Goal: Task Accomplishment & Management: Use online tool/utility

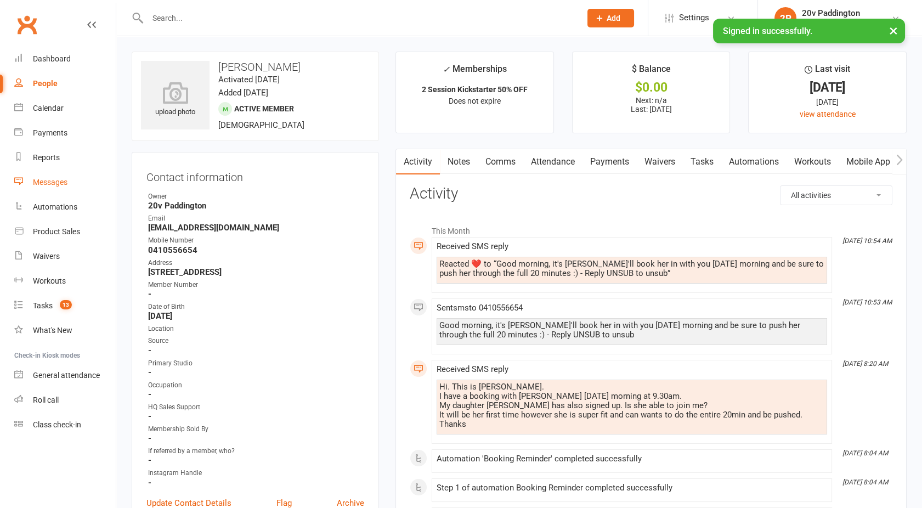
click at [42, 182] on div "Messages" at bounding box center [50, 182] width 35 height 9
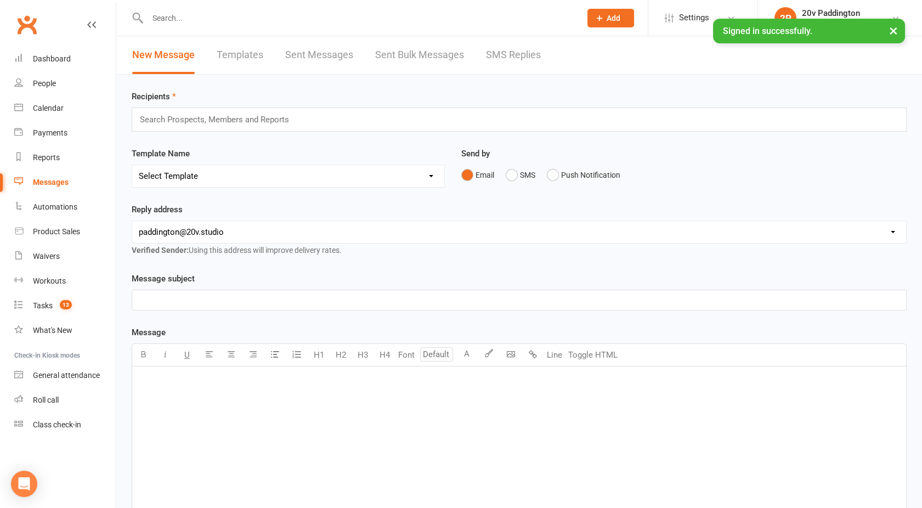
click at [513, 48] on link "SMS Replies" at bounding box center [513, 55] width 55 height 38
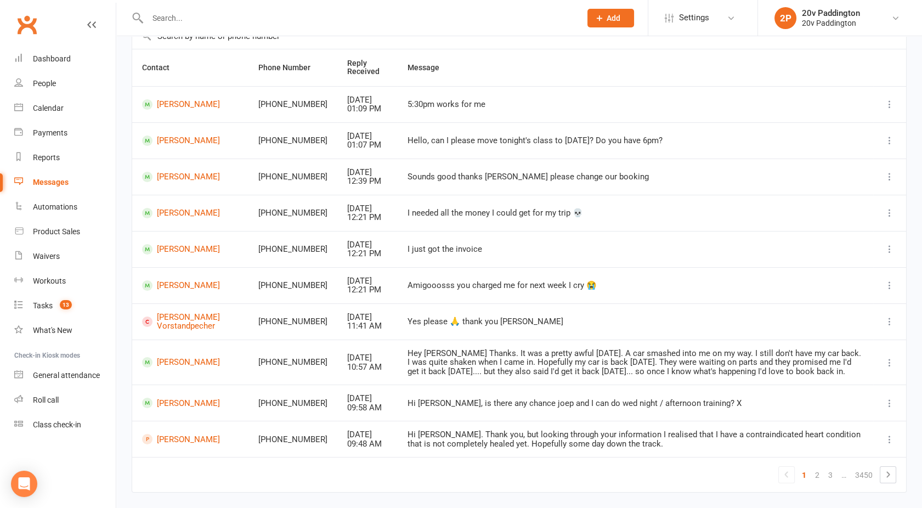
scroll to position [94, 0]
click at [159, 361] on link "Megan Reid" at bounding box center [190, 361] width 96 height 10
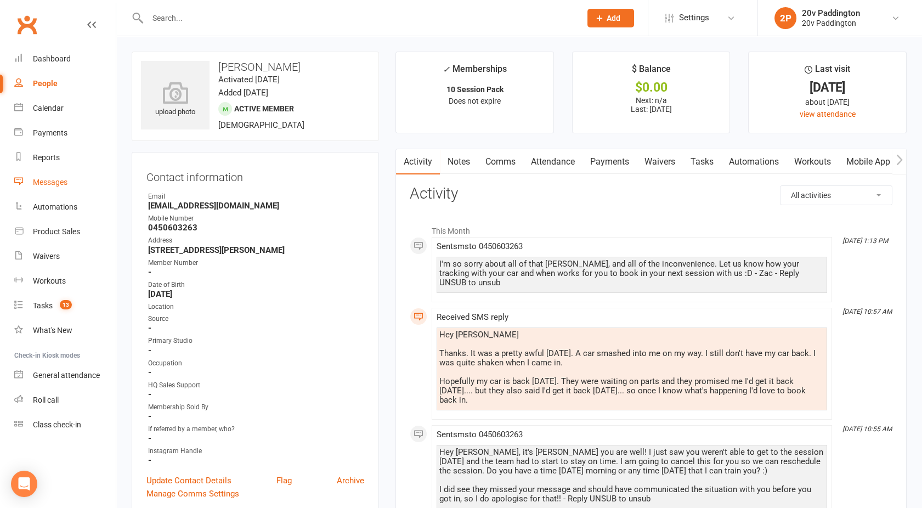
click at [58, 188] on link "Messages" at bounding box center [64, 182] width 101 height 25
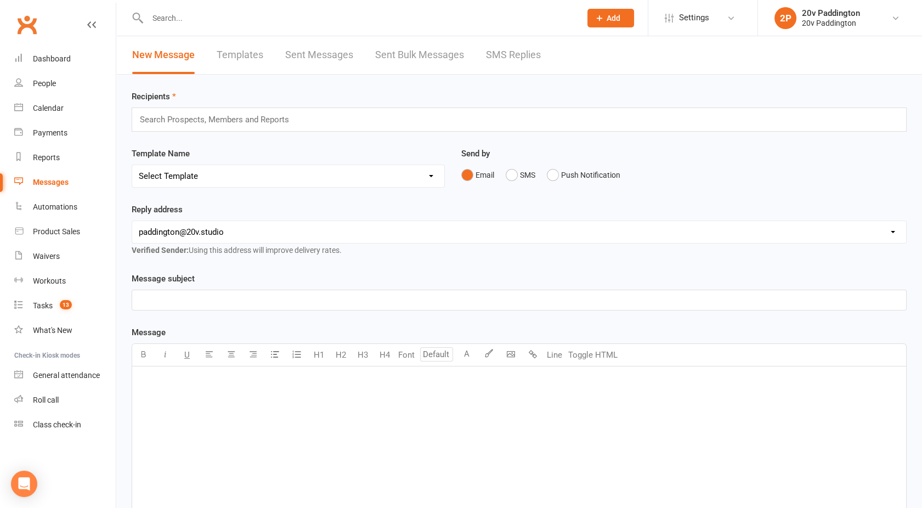
click at [515, 52] on link "SMS Replies" at bounding box center [513, 55] width 55 height 38
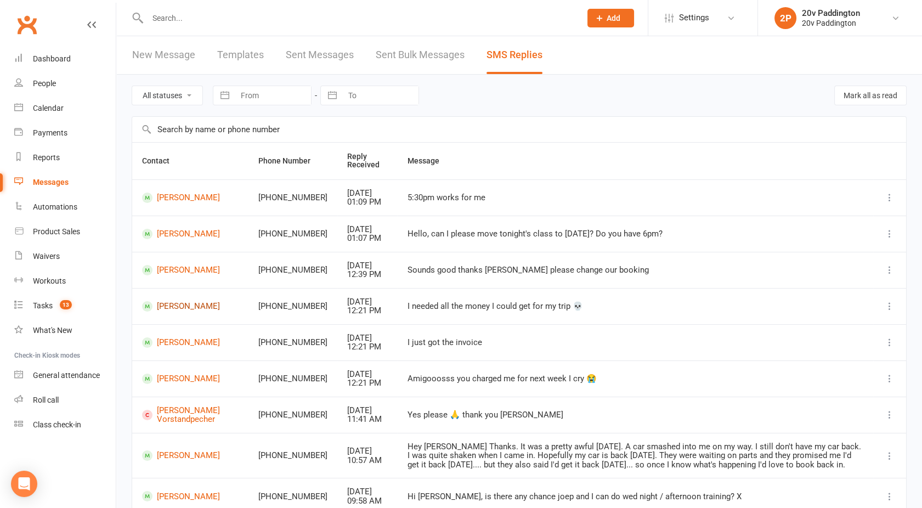
click at [197, 308] on link "Andrea Berruecos" at bounding box center [190, 306] width 96 height 10
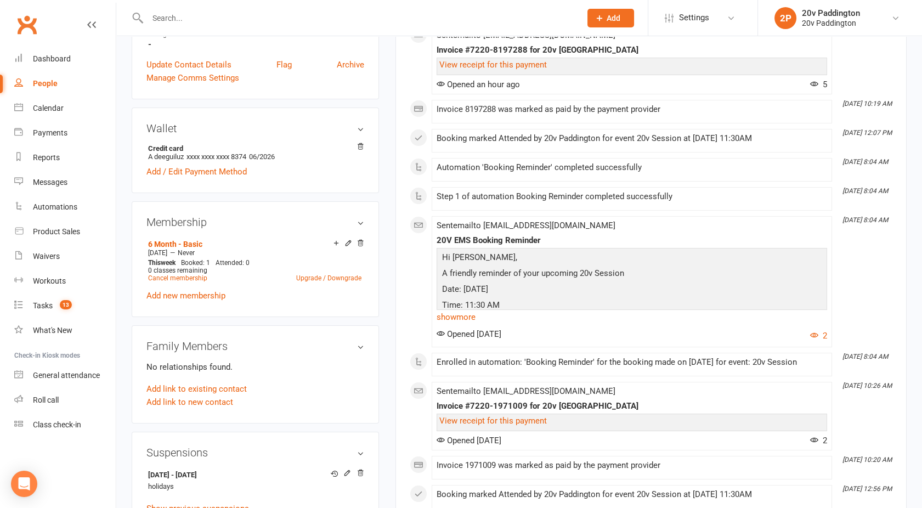
scroll to position [439, 0]
click at [390, 205] on main "✓ Memberships 6 Month - Basic Does not expire $ Balance $0.00 Next: 20 Oct 2025…" at bounding box center [650, 329] width 527 height 1433
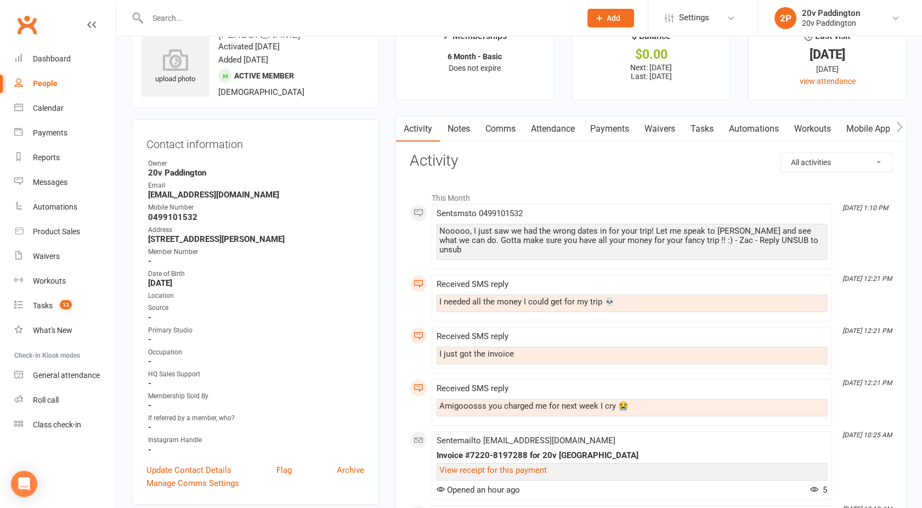
scroll to position [33, 0]
click at [546, 124] on link "Attendance" at bounding box center [552, 128] width 59 height 25
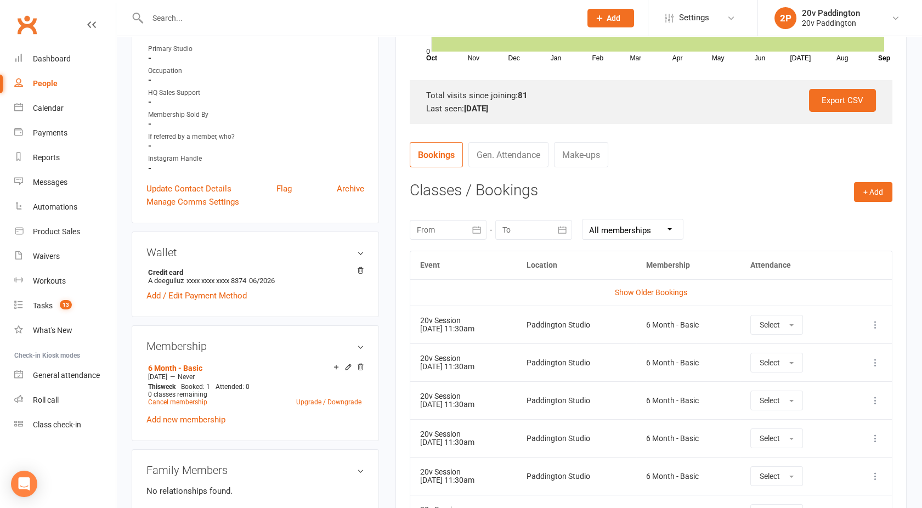
scroll to position [315, 0]
click at [873, 327] on icon at bounding box center [875, 324] width 11 height 11
click at [813, 389] on link "Remove booking" at bounding box center [827, 389] width 109 height 22
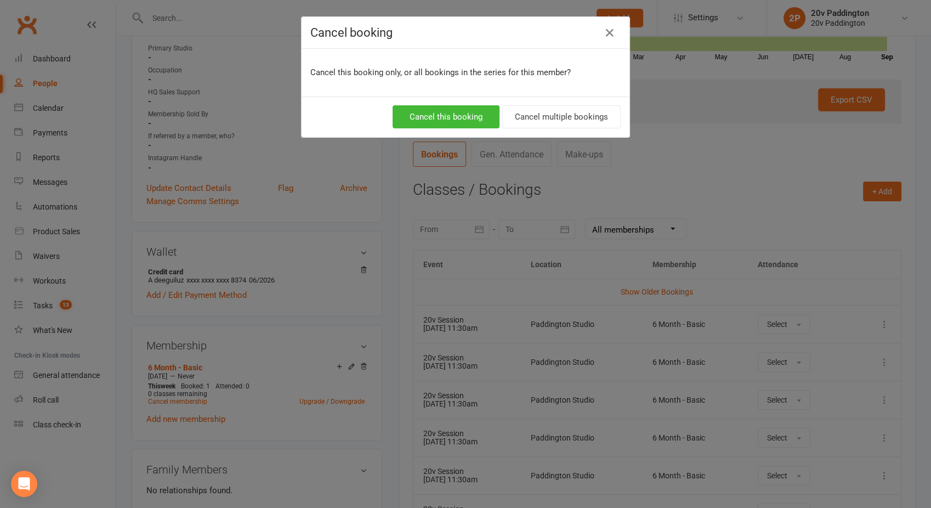
click at [813, 389] on div "Cancel booking Cancel this booking only, or all bookings in the series for this…" at bounding box center [465, 254] width 931 height 508
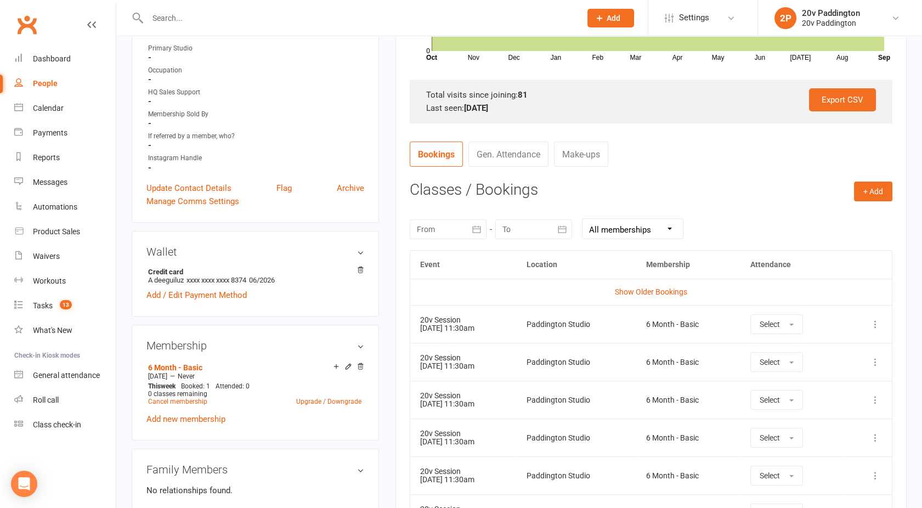
click at [742, 189] on h3 "Classes / Bookings" at bounding box center [651, 189] width 482 height 17
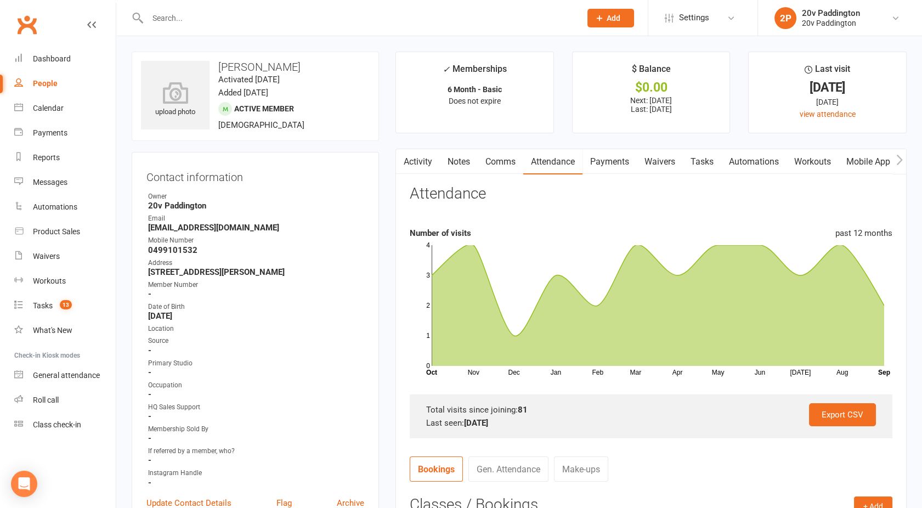
click at [427, 169] on link "Activity" at bounding box center [418, 161] width 44 height 25
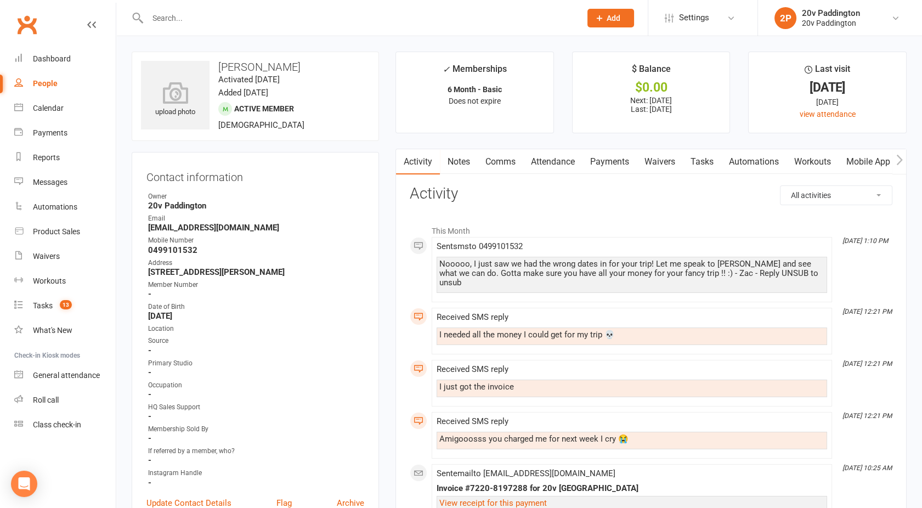
click at [496, 164] on link "Comms" at bounding box center [501, 161] width 46 height 25
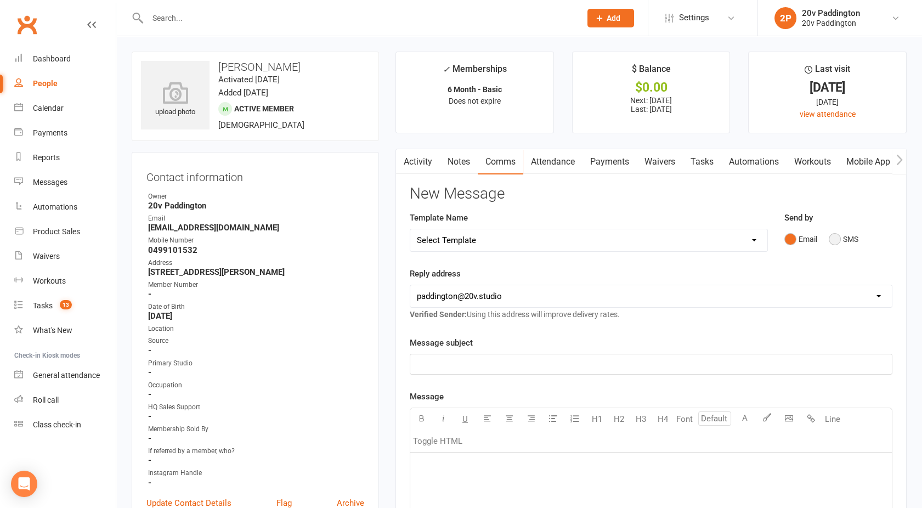
click at [832, 243] on button "SMS" at bounding box center [843, 239] width 30 height 21
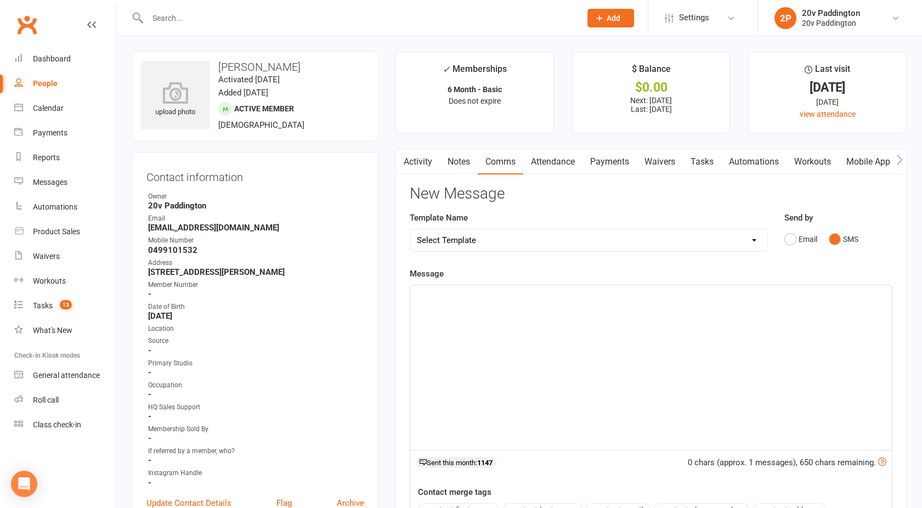
click at [659, 343] on div "﻿" at bounding box center [650, 367] width 481 height 164
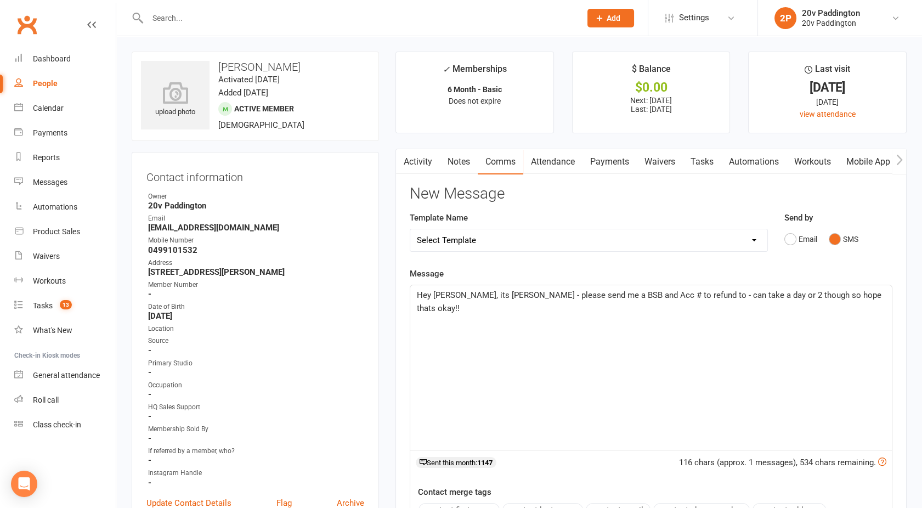
click at [557, 340] on div "Hey Andrea, its joel - please send me a BSB and Acc # to refund to - can take a…" at bounding box center [650, 367] width 481 height 164
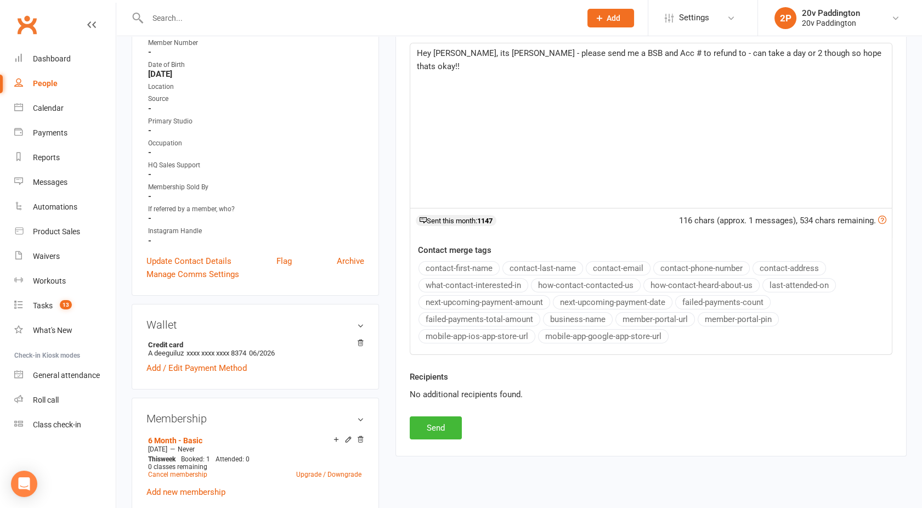
scroll to position [299, 0]
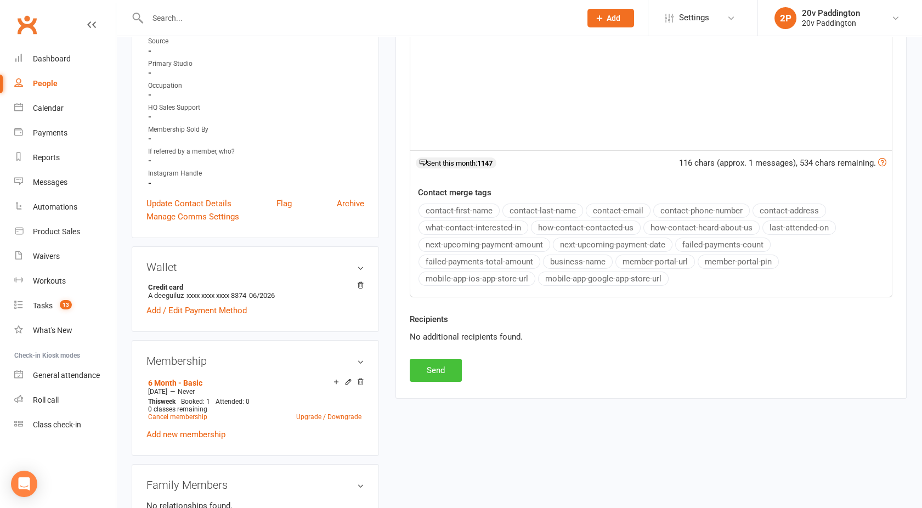
click at [449, 362] on button "Send" at bounding box center [436, 370] width 52 height 23
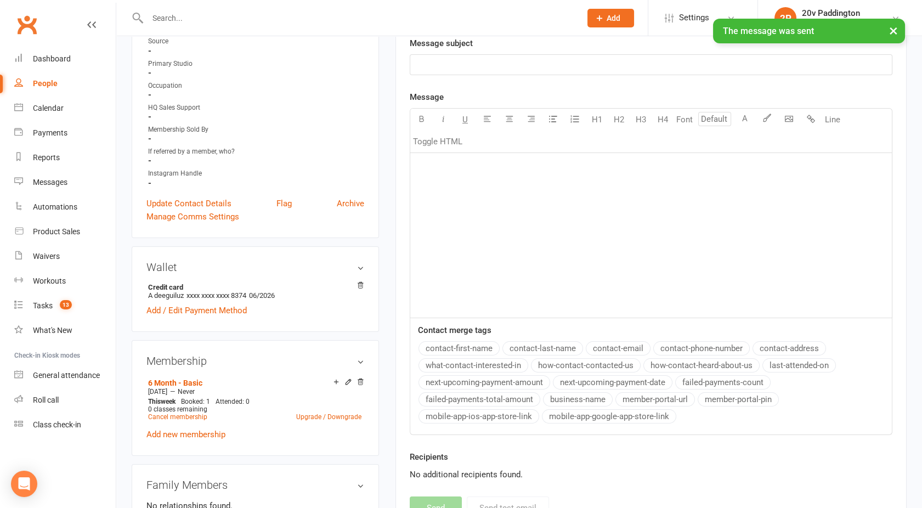
scroll to position [0, 0]
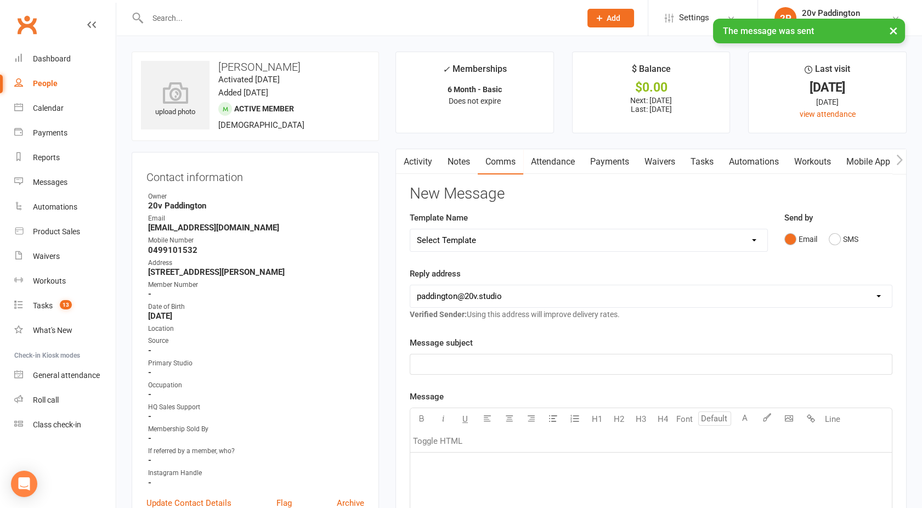
click at [408, 146] on main "✓ Memberships 6 Month - Basic Does not expire $ Balance $0.00 Next: 20 Oct 2025…" at bounding box center [650, 449] width 527 height 795
click at [406, 160] on button "button" at bounding box center [403, 161] width 14 height 25
click at [418, 178] on div "Activity Notes Comms Attendance Payments Waivers Tasks Automations Workouts Mob…" at bounding box center [650, 492] width 511 height 686
click at [416, 167] on link "Activity" at bounding box center [418, 161] width 44 height 25
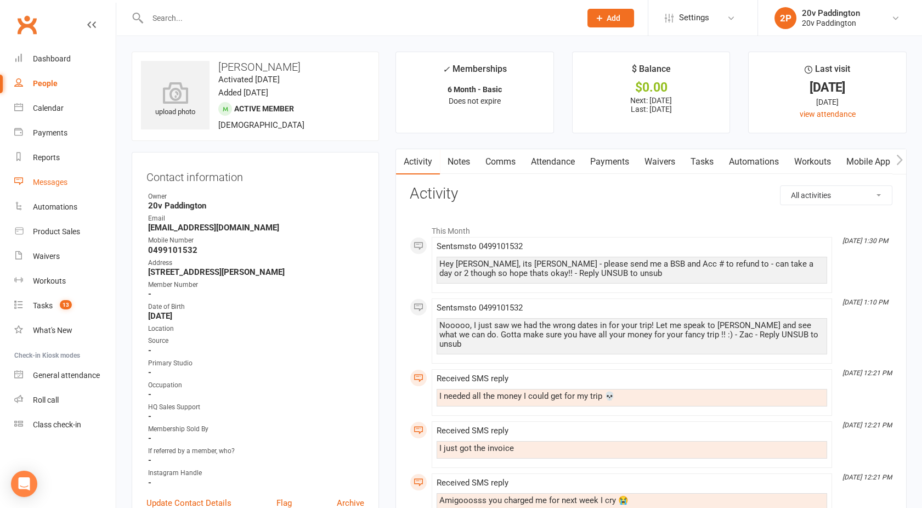
click at [68, 180] on link "Messages" at bounding box center [64, 182] width 101 height 25
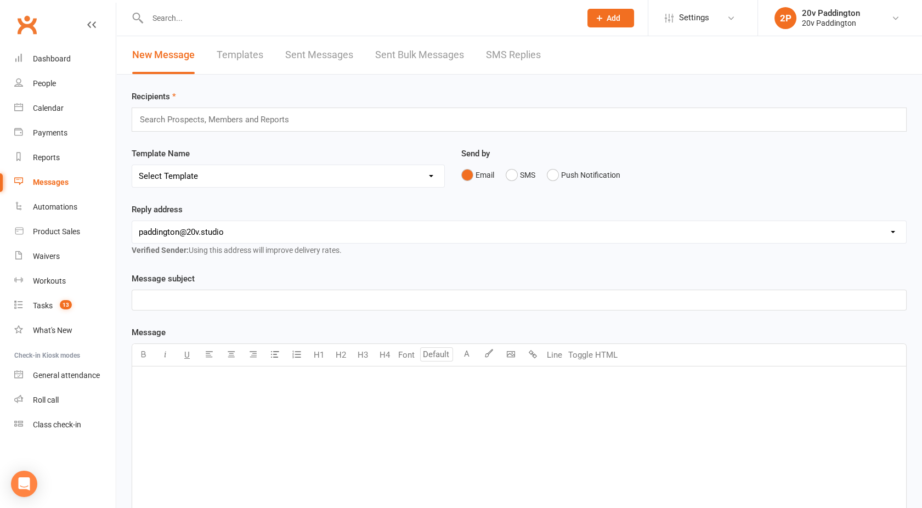
click at [504, 61] on link "SMS Replies" at bounding box center [513, 55] width 55 height 38
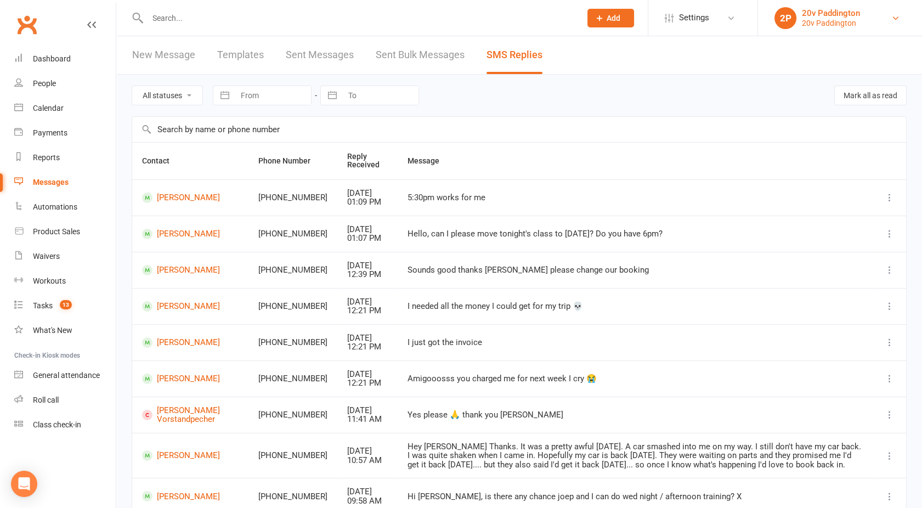
click at [855, 19] on div "20v Paddington" at bounding box center [831, 23] width 58 height 10
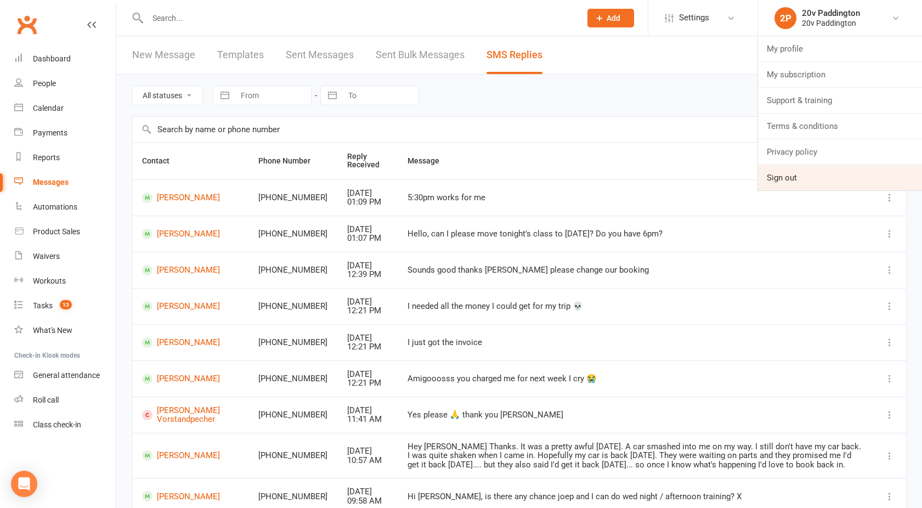
click at [795, 166] on link "Sign out" at bounding box center [840, 177] width 164 height 25
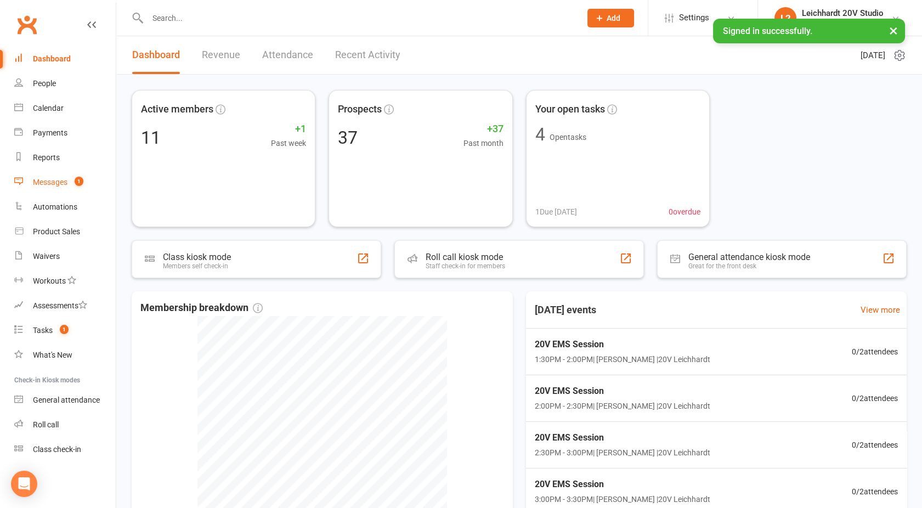
click at [56, 180] on div "Messages" at bounding box center [50, 182] width 35 height 9
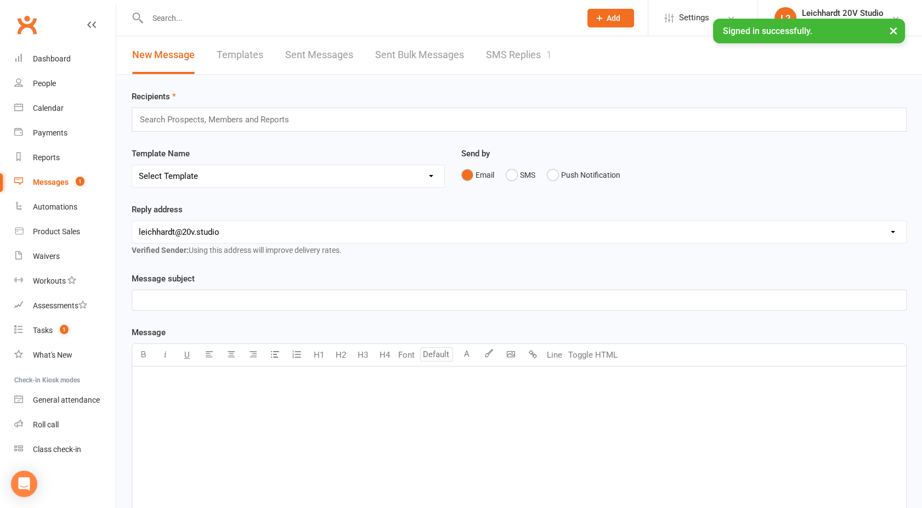
click at [477, 58] on div "New Message Templates Sent Messages Sent Bulk Messages SMS Replies 1" at bounding box center [341, 55] width 451 height 38
click at [518, 66] on link "SMS Replies 1" at bounding box center [519, 55] width 66 height 38
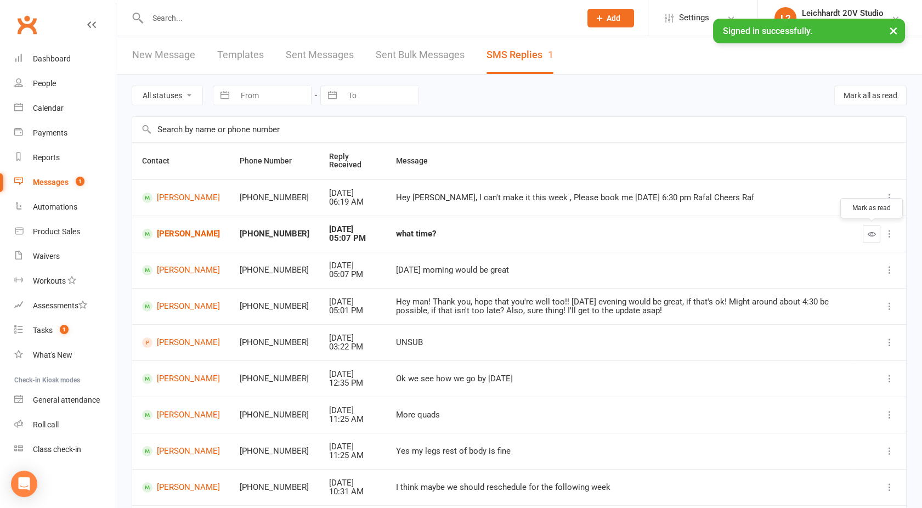
drag, startPoint x: 867, startPoint y: 234, endPoint x: 515, endPoint y: 53, distance: 395.5
click at [868, 234] on icon "button" at bounding box center [871, 234] width 8 height 8
click at [50, 110] on div "Calendar" at bounding box center [48, 108] width 31 height 9
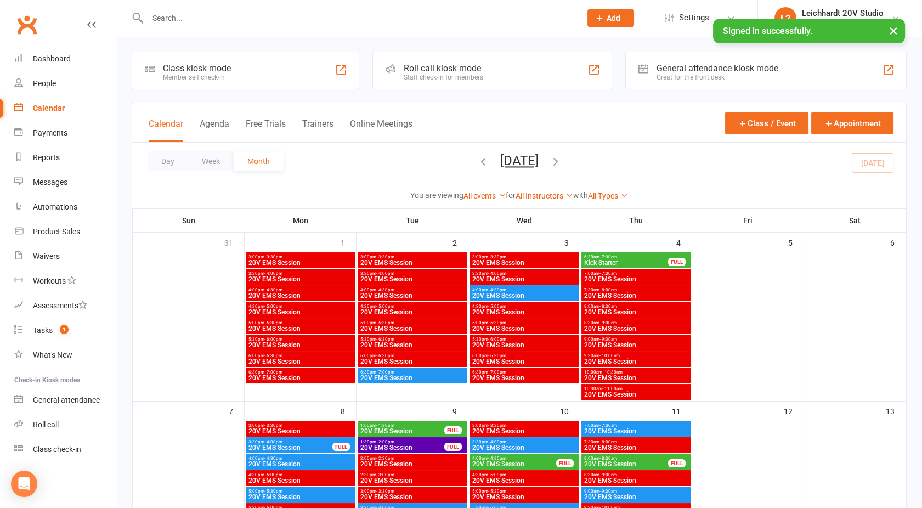
click at [173, 9] on div at bounding box center [352, 18] width 441 height 36
click at [173, 18] on input "text" at bounding box center [358, 17] width 429 height 15
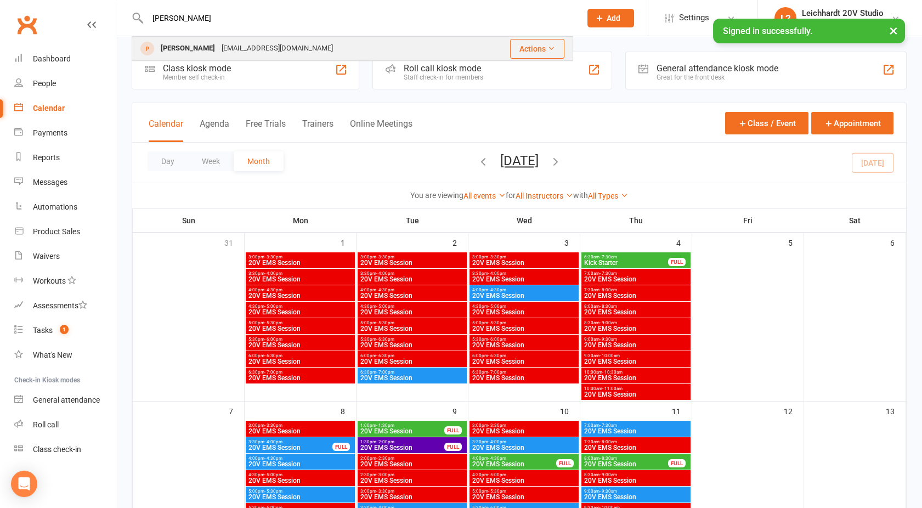
type input "[PERSON_NAME]"
click at [191, 48] on div "[PERSON_NAME]" at bounding box center [187, 49] width 61 height 16
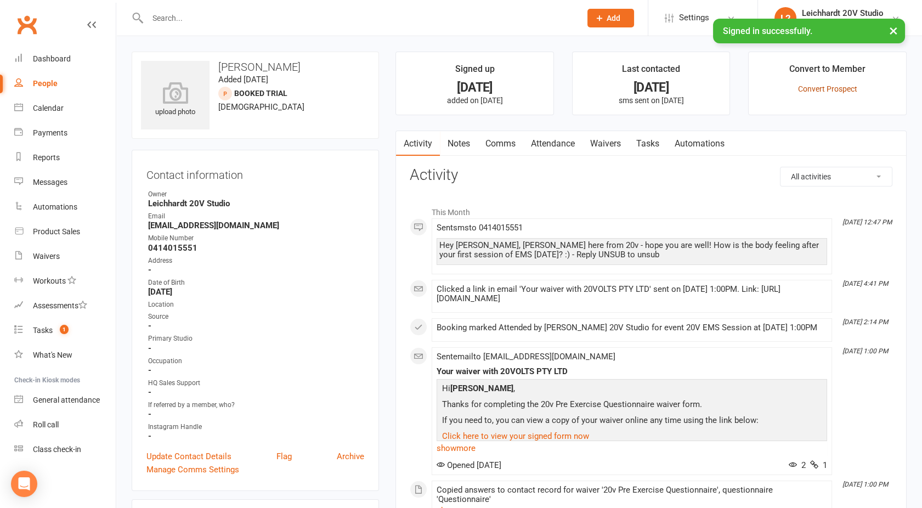
click at [826, 86] on link "Convert Prospect" at bounding box center [827, 88] width 59 height 9
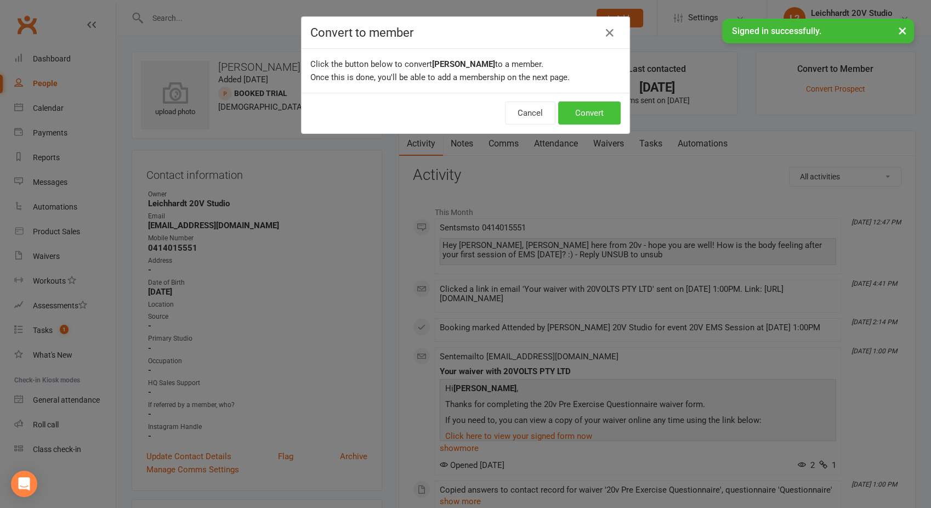
click at [587, 107] on button "Convert" at bounding box center [589, 112] width 63 height 23
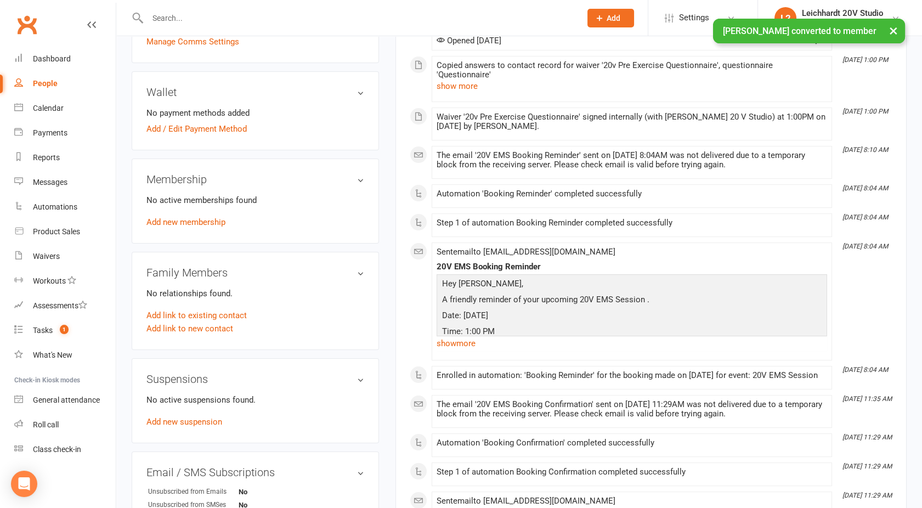
scroll to position [473, 0]
click at [182, 220] on link "Add new membership" at bounding box center [185, 222] width 79 height 10
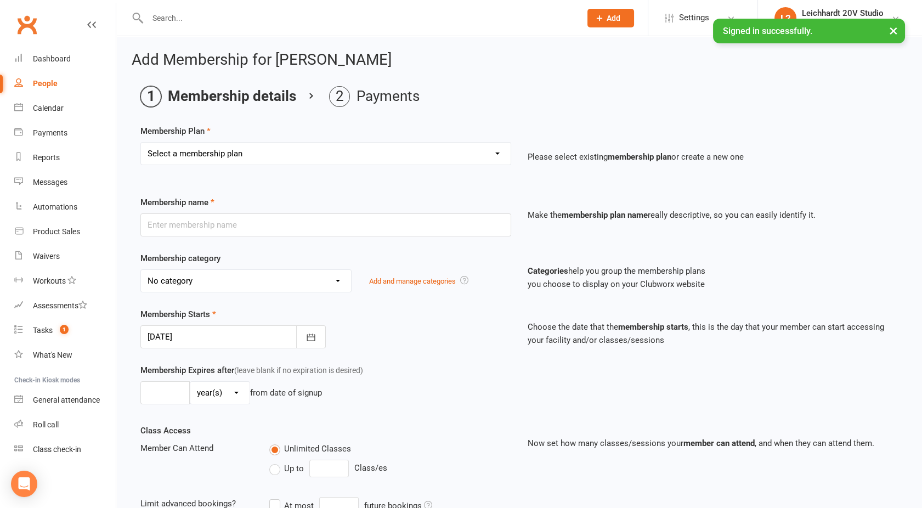
click at [193, 146] on select "Select a membership plan Create new Membership Plan 10 Sauna Pack 10 Session Pa…" at bounding box center [326, 154] width 370 height 22
select select "2"
click at [141, 143] on select "Select a membership plan Create new Membership Plan 10 Sauna Pack 10 Session Pa…" at bounding box center [326, 154] width 370 height 22
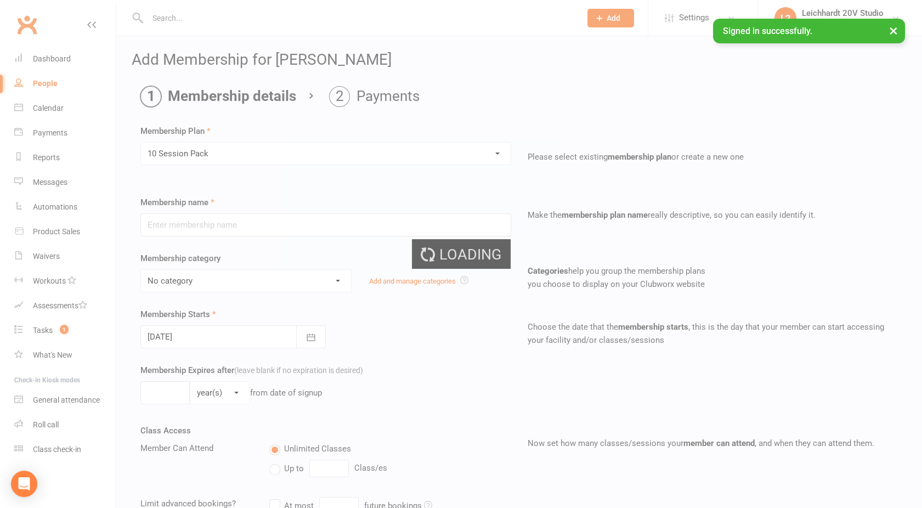
type input "10 Session Pack"
select select "7"
type input "0"
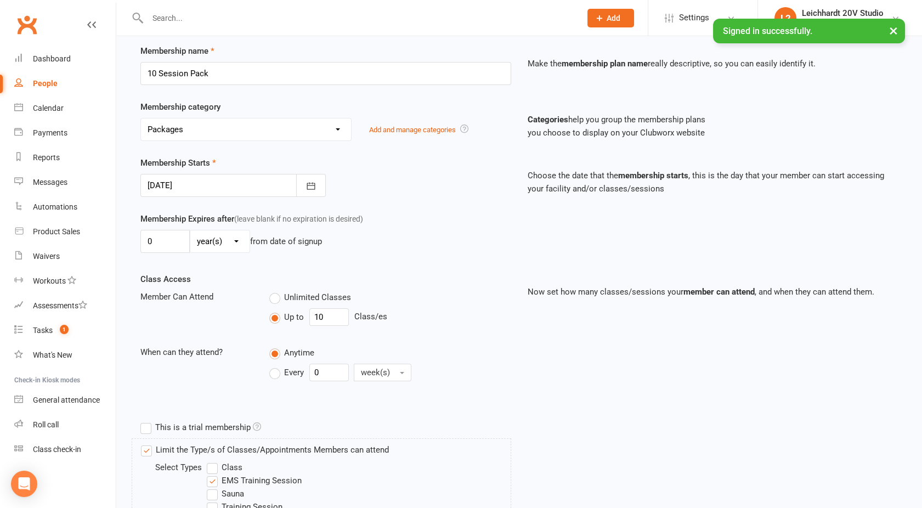
scroll to position [350, 0]
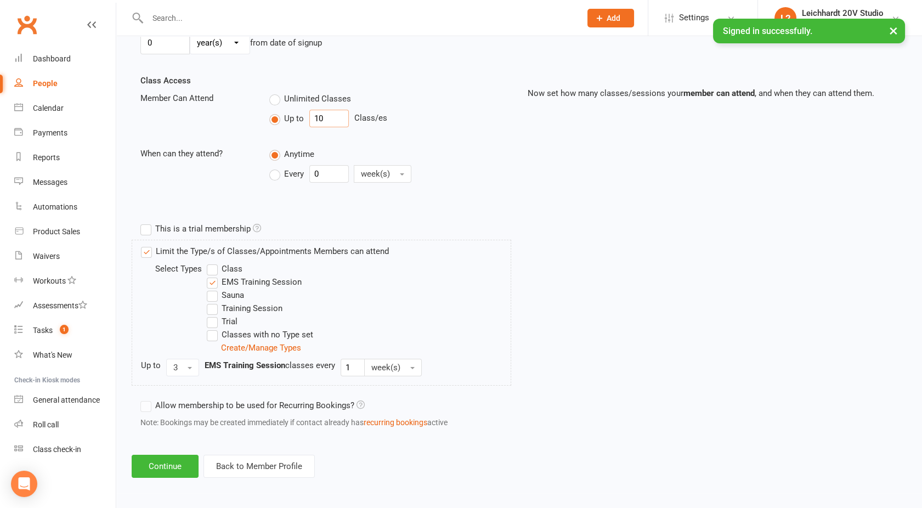
click at [326, 117] on input "10" at bounding box center [328, 119] width 39 height 18
type input "1"
type input "9"
click at [160, 464] on button "Continue" at bounding box center [165, 466] width 67 height 23
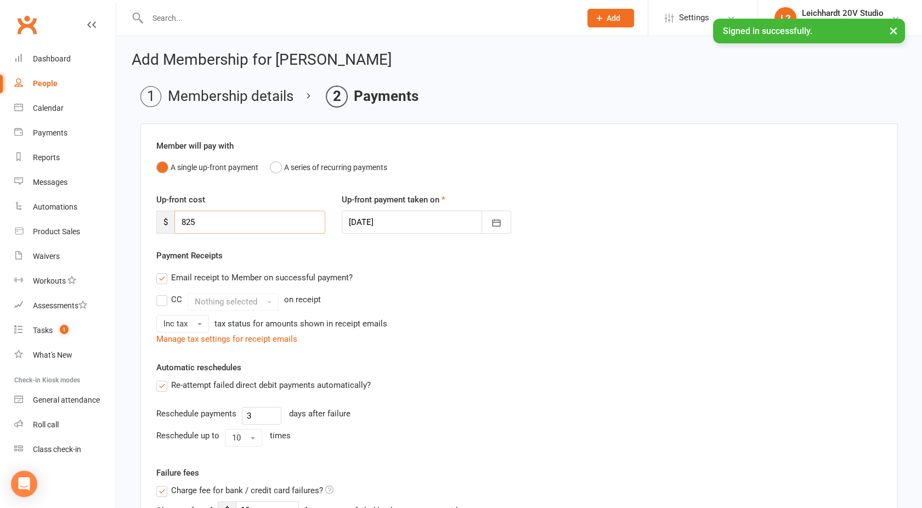
click at [204, 224] on input "825" at bounding box center [249, 222] width 151 height 23
type input "8"
type input "0"
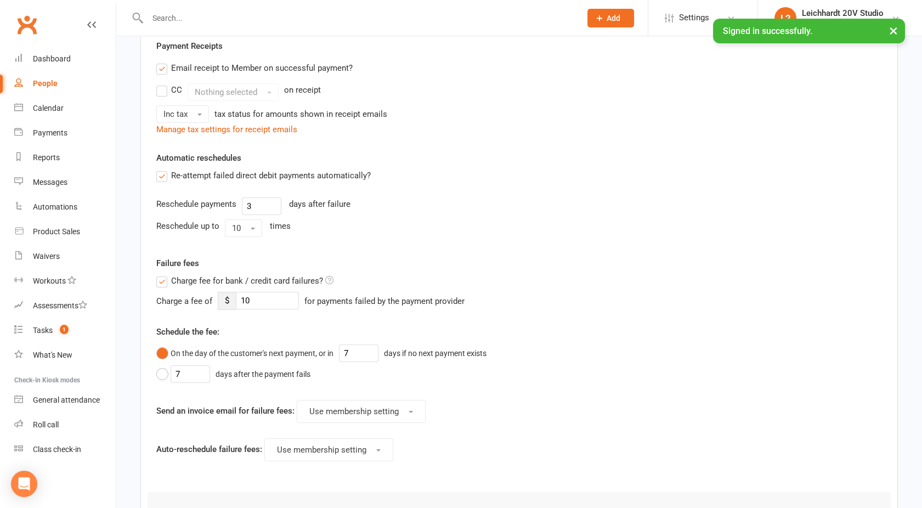
scroll to position [321, 0]
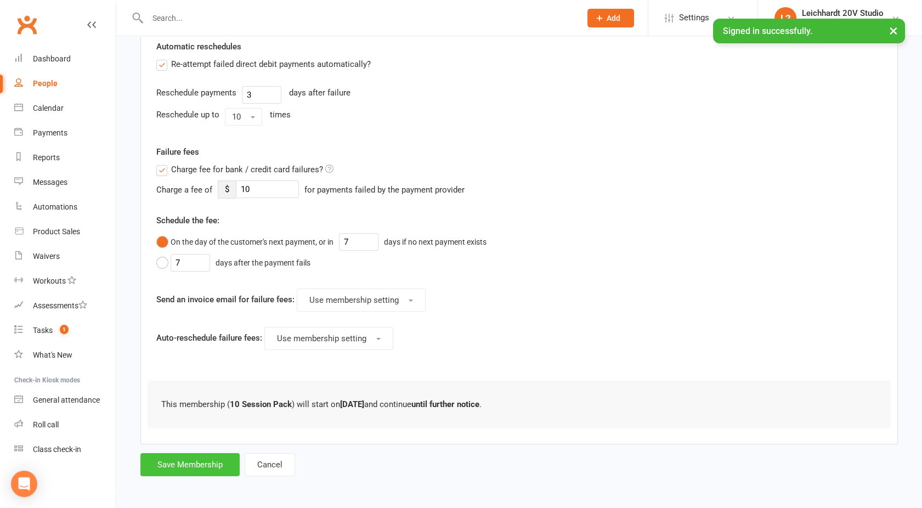
click at [173, 463] on button "Save Membership" at bounding box center [189, 464] width 99 height 23
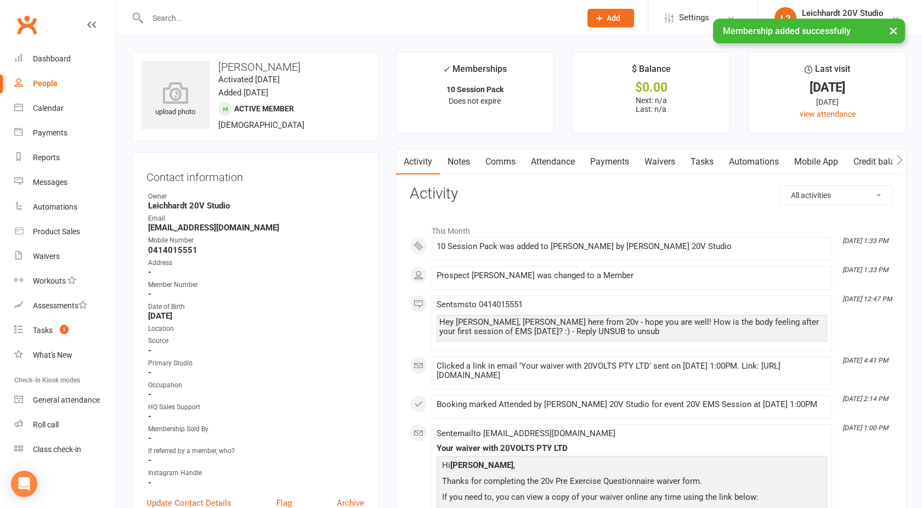
click at [498, 160] on link "Comms" at bounding box center [501, 161] width 46 height 25
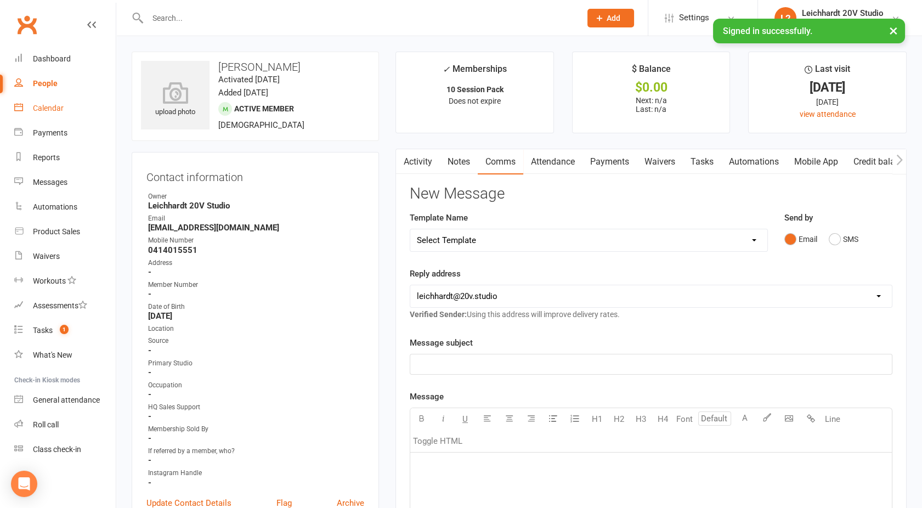
click at [61, 107] on div "Calendar" at bounding box center [48, 108] width 31 height 9
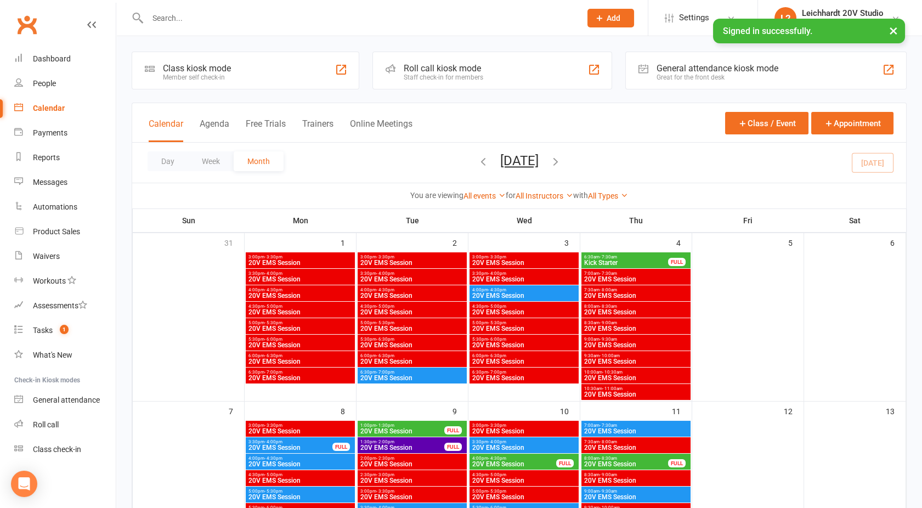
click at [174, 15] on input "text" at bounding box center [358, 17] width 429 height 15
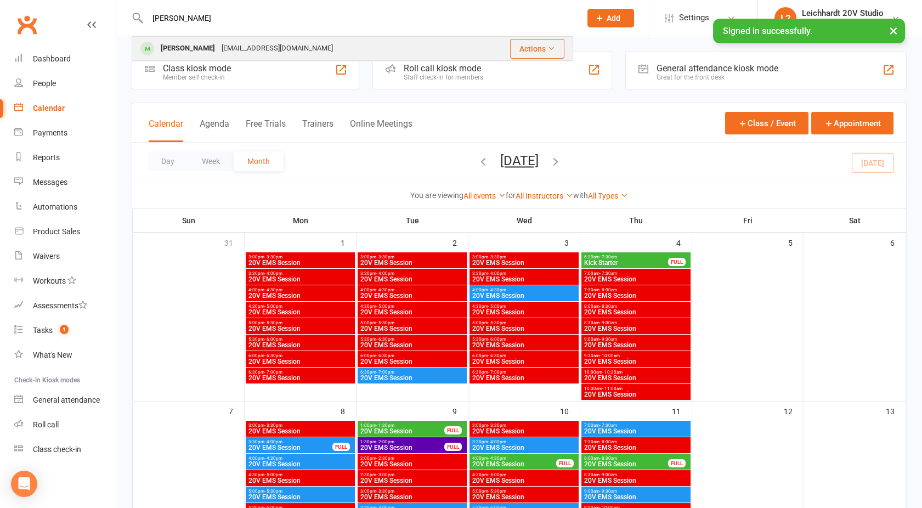
type input "[PERSON_NAME]"
click at [189, 46] on div "[PERSON_NAME]" at bounding box center [187, 49] width 61 height 16
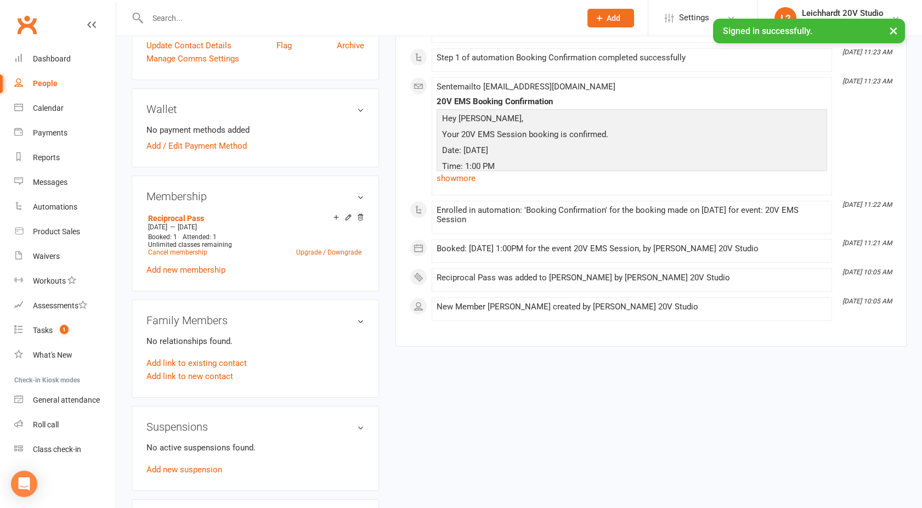
scroll to position [458, 0]
click at [198, 268] on link "Add new membership" at bounding box center [185, 269] width 79 height 10
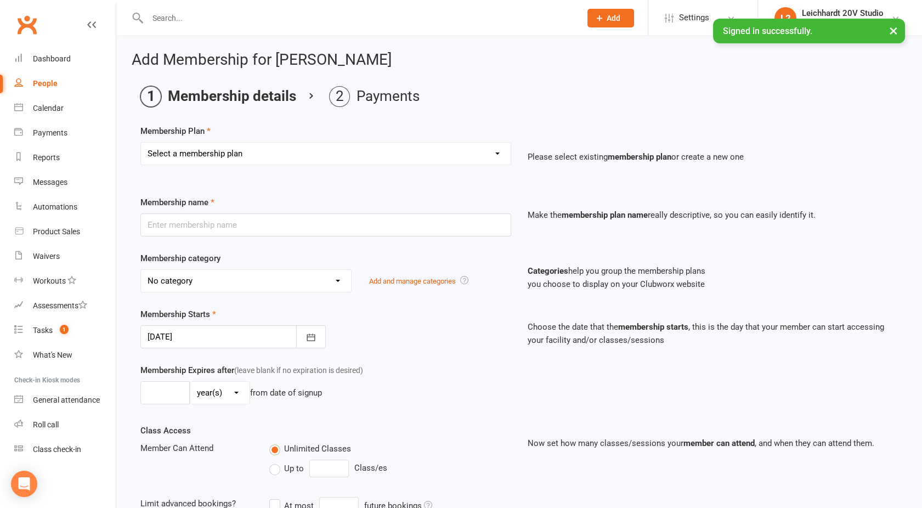
click at [204, 152] on select "Select a membership plan Create new Membership Plan 10 Sauna Pack 10 Session Pa…" at bounding box center [326, 154] width 370 height 22
select select "2"
click at [141, 143] on select "Select a membership plan Create new Membership Plan 10 Sauna Pack 10 Session Pa…" at bounding box center [326, 154] width 370 height 22
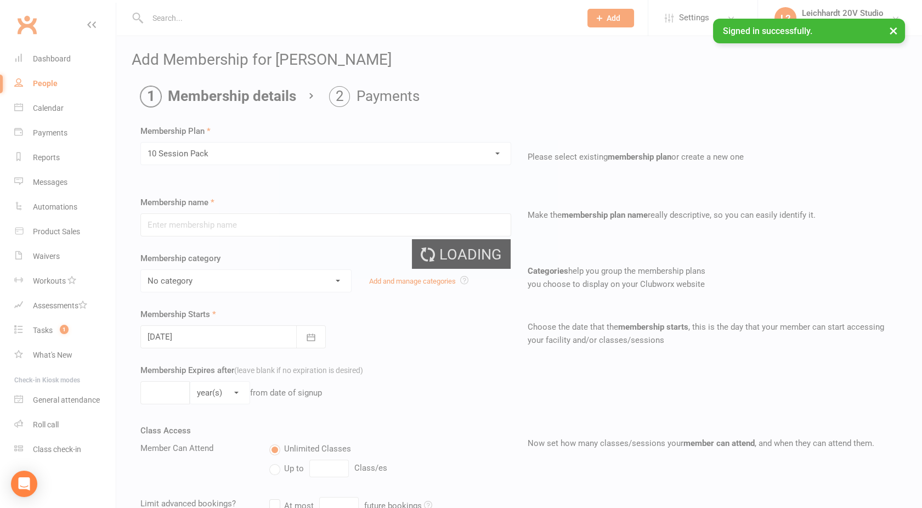
type input "10 Session Pack"
select select "7"
type input "0"
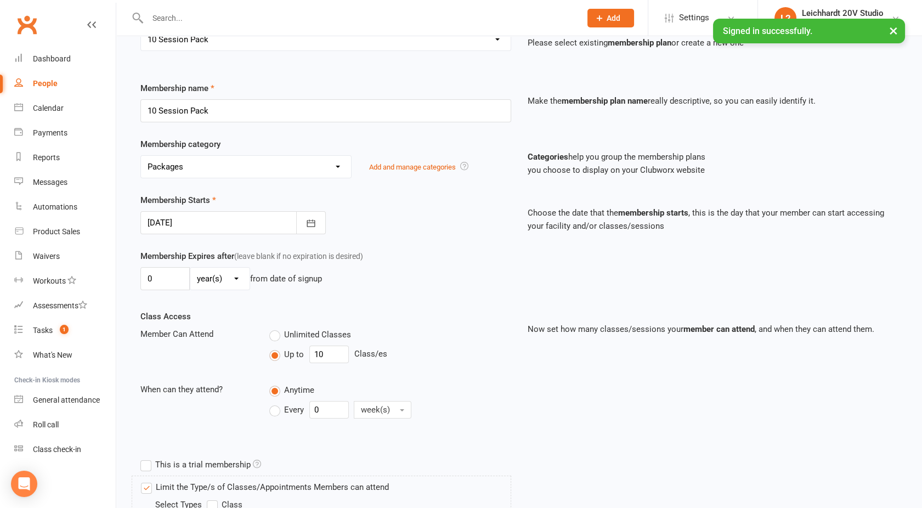
scroll to position [114, 0]
click at [343, 355] on input "10" at bounding box center [328, 354] width 39 height 18
type input "1"
type input "8"
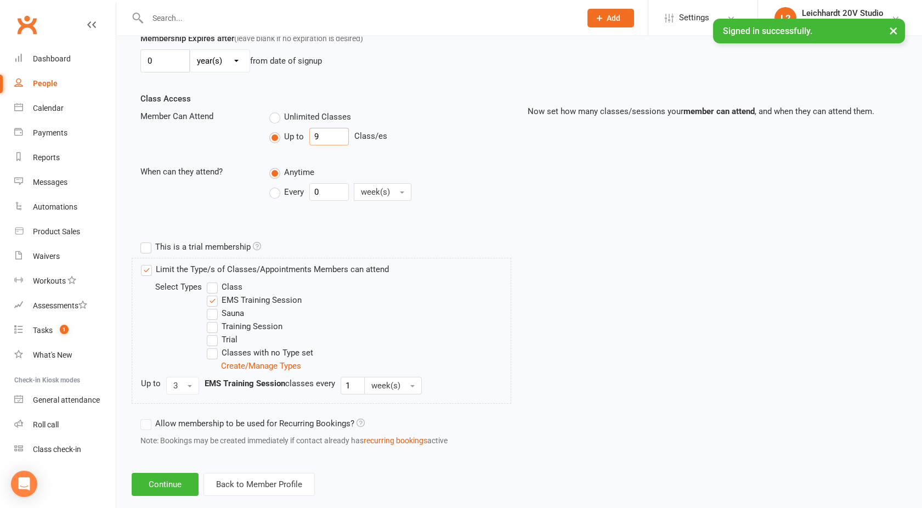
scroll to position [350, 0]
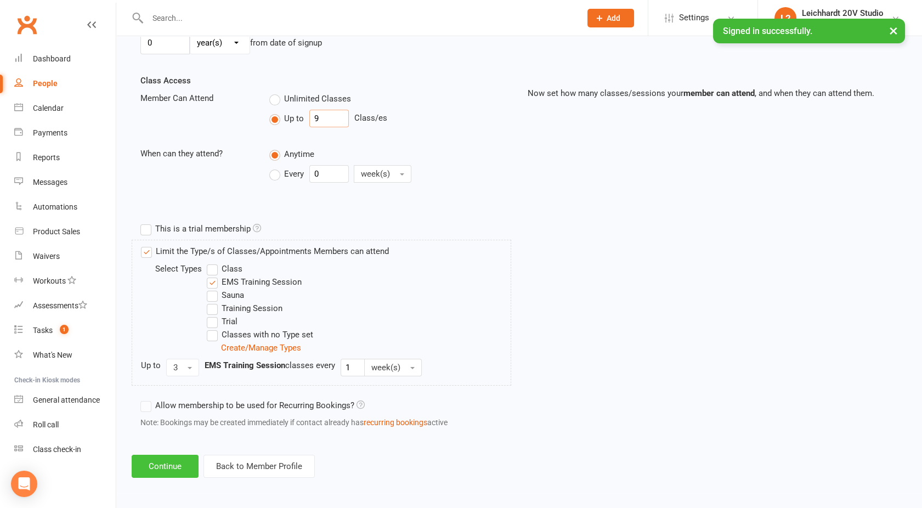
type input "9"
click at [156, 467] on button "Continue" at bounding box center [165, 466] width 67 height 23
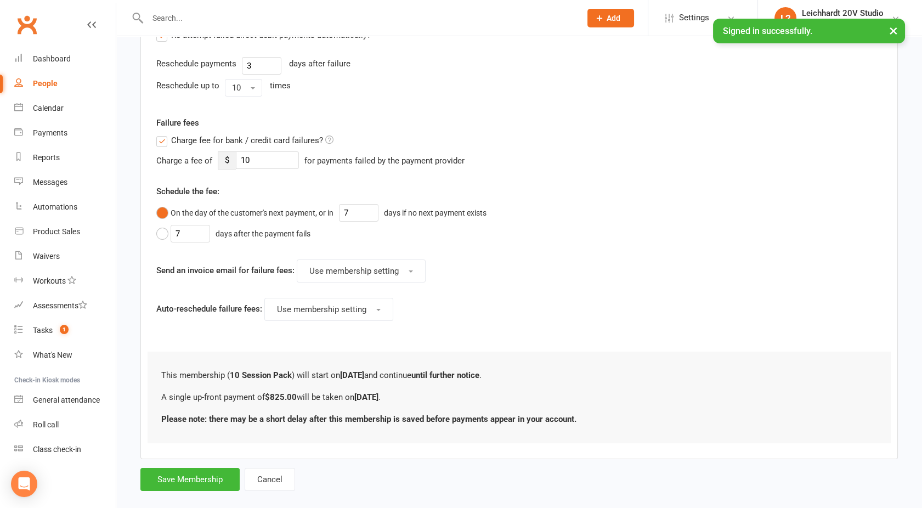
scroll to position [0, 0]
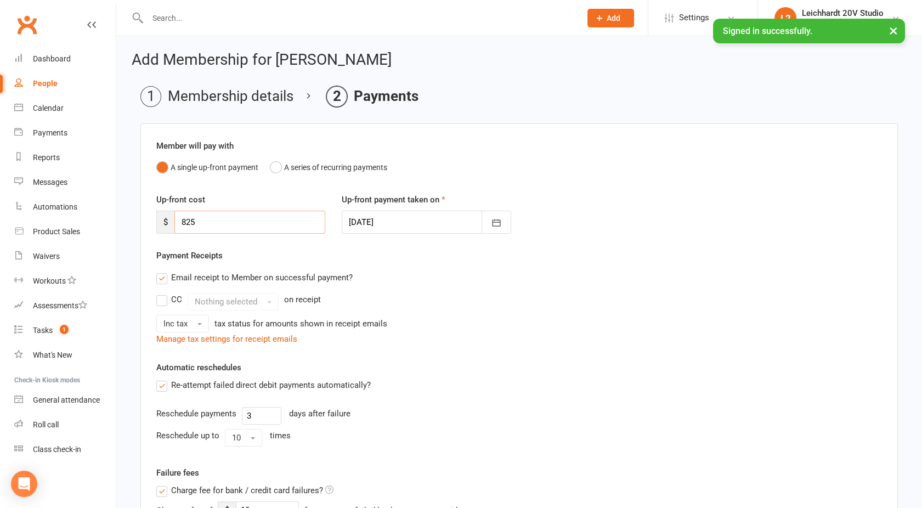
click at [217, 219] on input "825" at bounding box center [249, 222] width 151 height 23
type input "8"
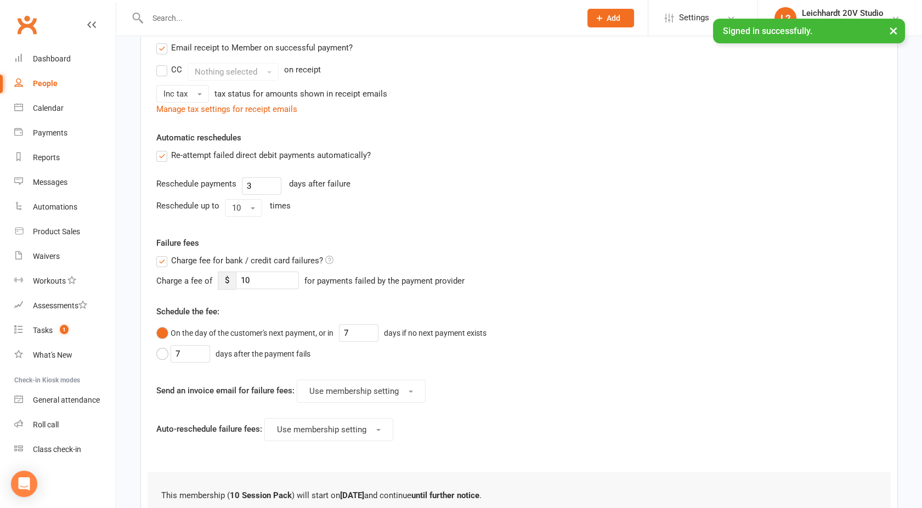
scroll to position [321, 0]
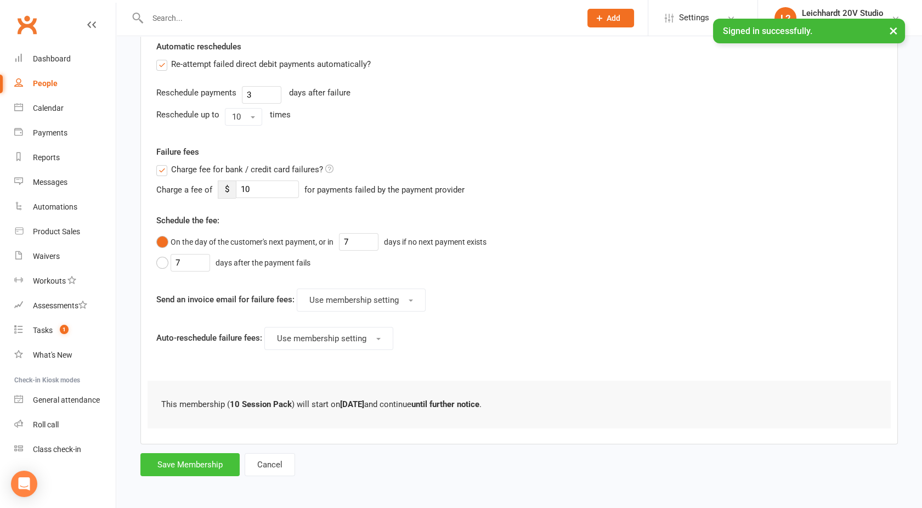
type input "0"
click at [184, 458] on button "Save Membership" at bounding box center [189, 464] width 99 height 23
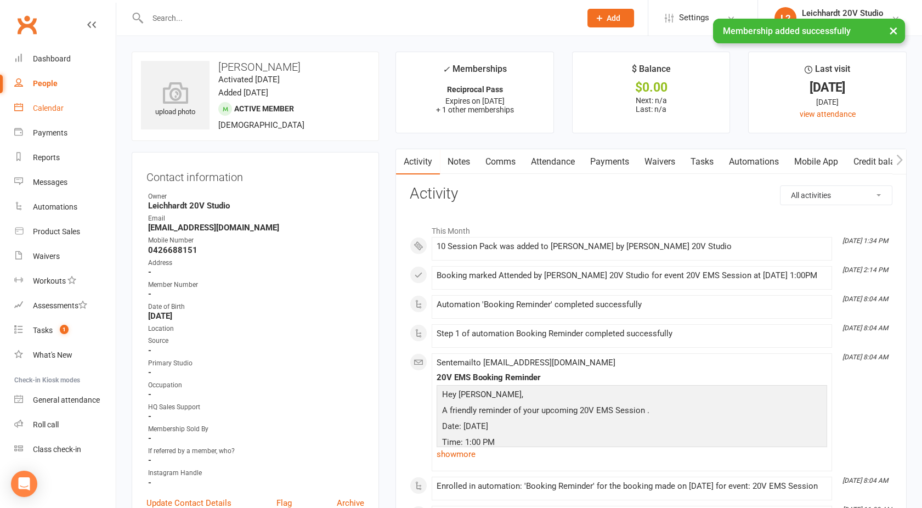
click at [41, 113] on link "Calendar" at bounding box center [64, 108] width 101 height 25
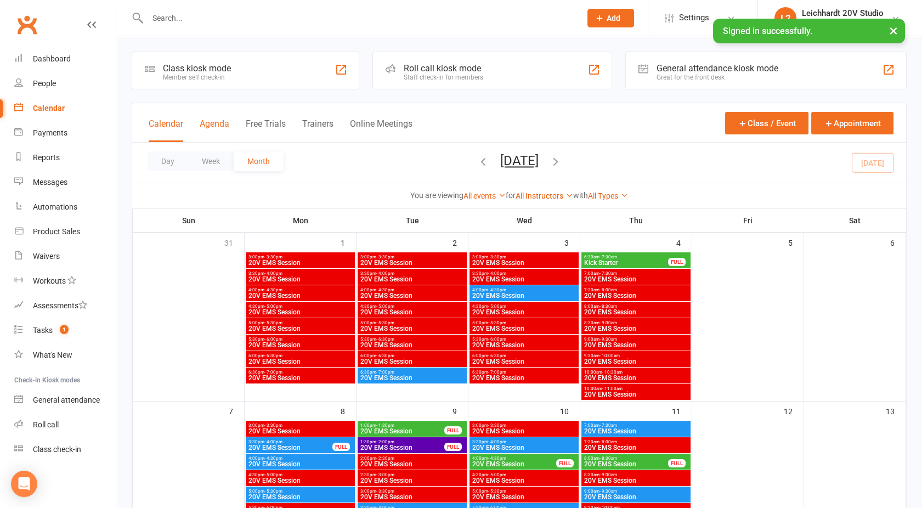
click at [213, 129] on button "Agenda" at bounding box center [215, 130] width 30 height 24
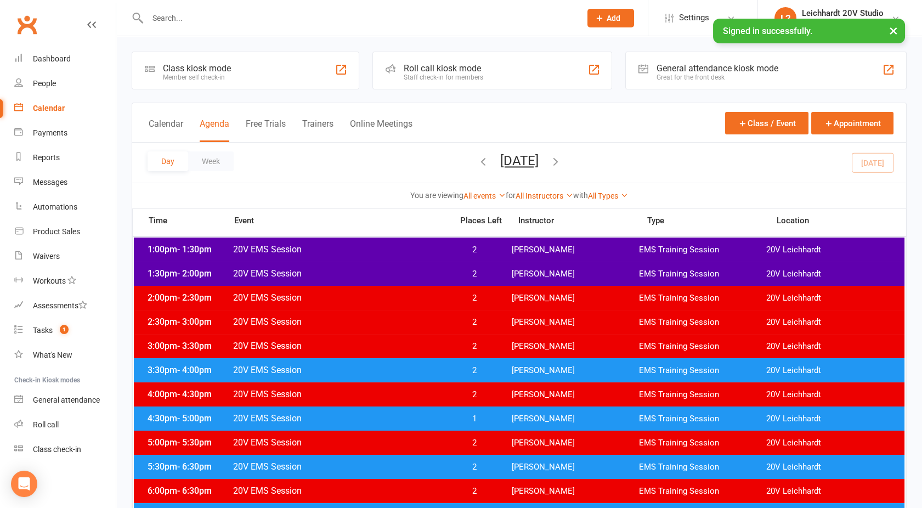
click at [518, 148] on div "Day Week [DATE] [DATE] Sun Mon Tue Wed Thu Fri Sat 31 01 02 03 04 05 06 07 08 0…" at bounding box center [519, 163] width 774 height 40
click at [500, 166] on button "[DATE]" at bounding box center [519, 160] width 38 height 15
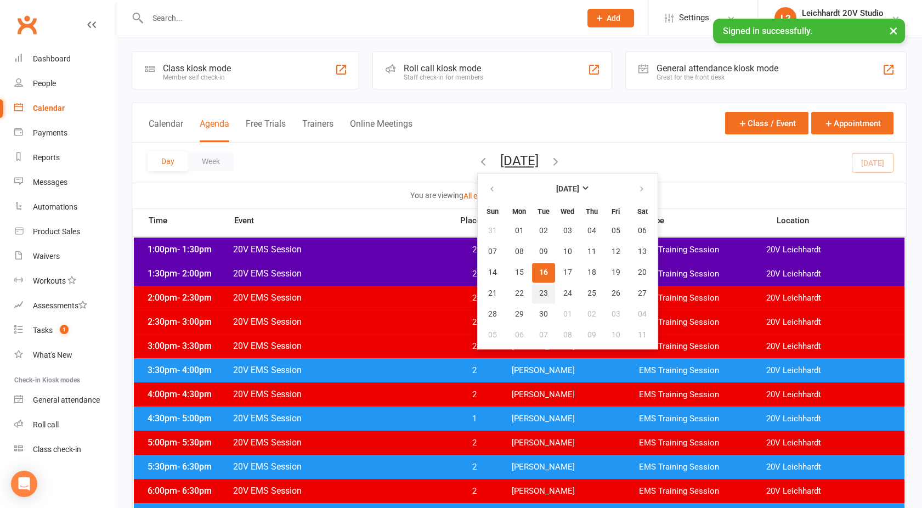
click at [532, 287] on button "23" at bounding box center [543, 293] width 23 height 20
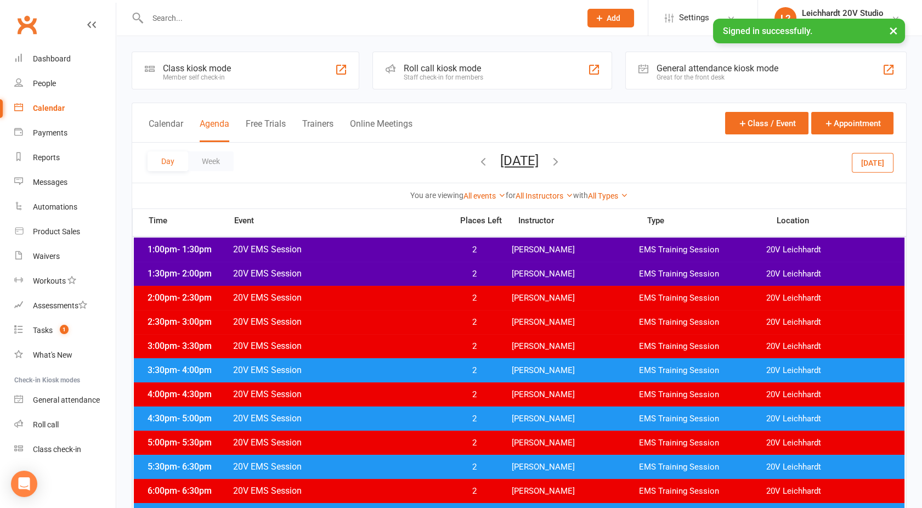
click at [382, 250] on span "20V EMS Session" at bounding box center [338, 249] width 213 height 10
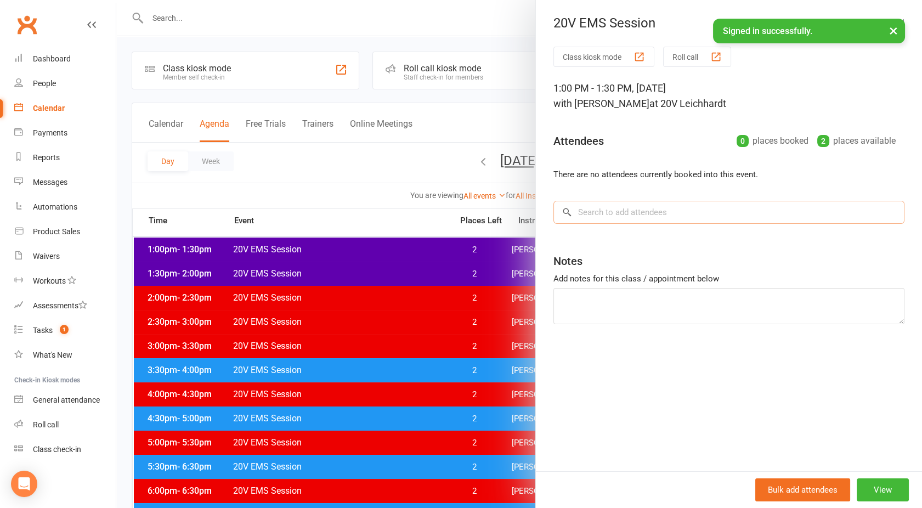
click at [608, 221] on input "search" at bounding box center [728, 212] width 351 height 23
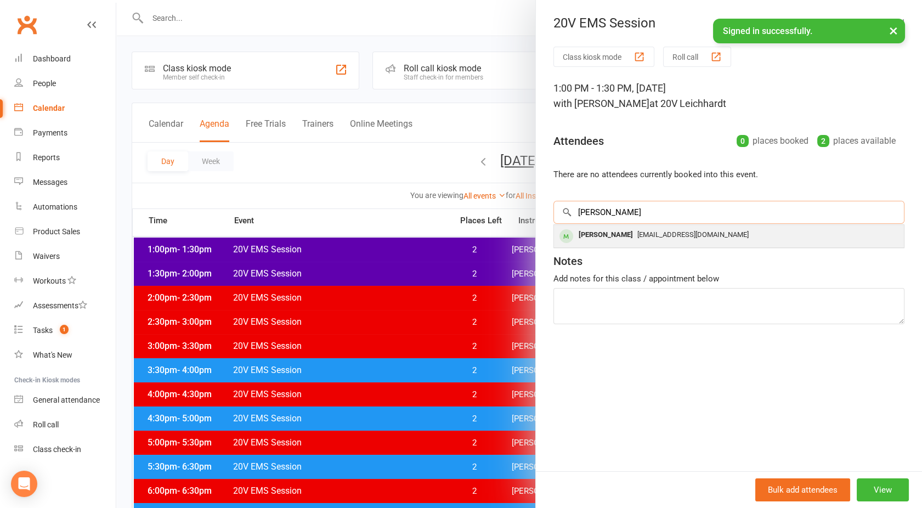
type input "[PERSON_NAME]"
click at [637, 232] on span "[EMAIL_ADDRESS][DOMAIN_NAME]" at bounding box center [692, 234] width 111 height 8
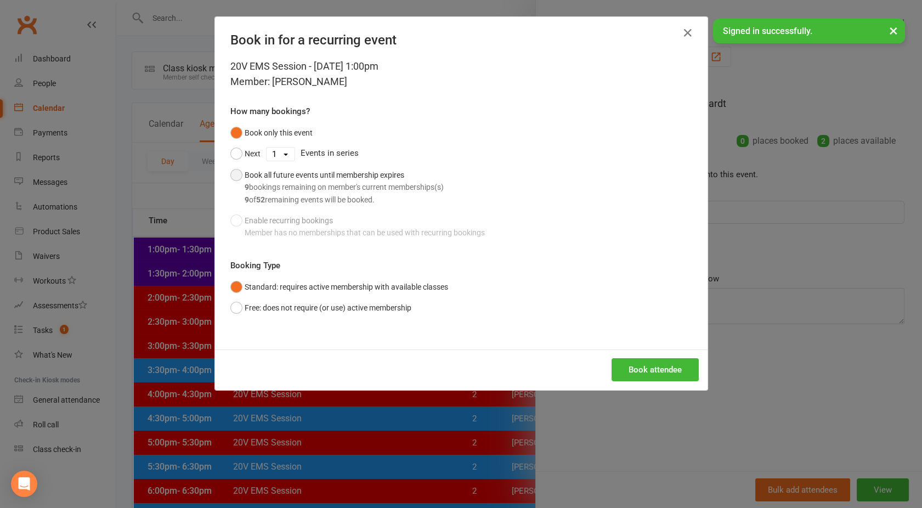
click at [308, 174] on div "Book all future events until membership expires 9 bookings remaining on member'…" at bounding box center [344, 187] width 199 height 37
click at [626, 364] on button "Book attendee" at bounding box center [654, 369] width 87 height 23
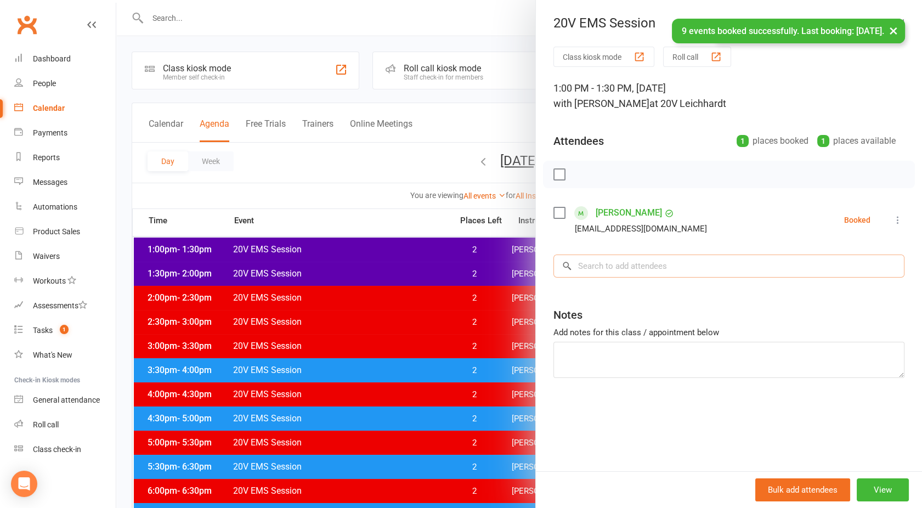
click at [598, 270] on input "search" at bounding box center [728, 265] width 351 height 23
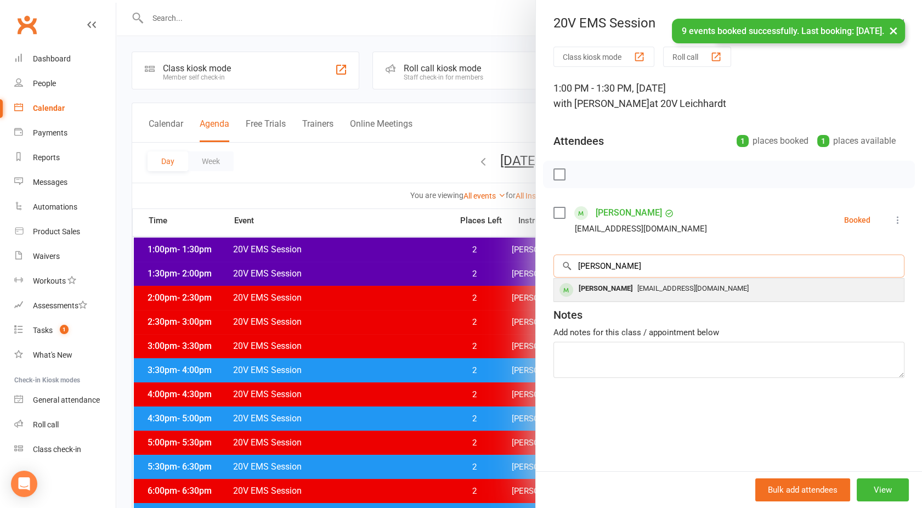
type input "[PERSON_NAME]"
click at [637, 285] on span "[EMAIL_ADDRESS][DOMAIN_NAME]" at bounding box center [692, 288] width 111 height 8
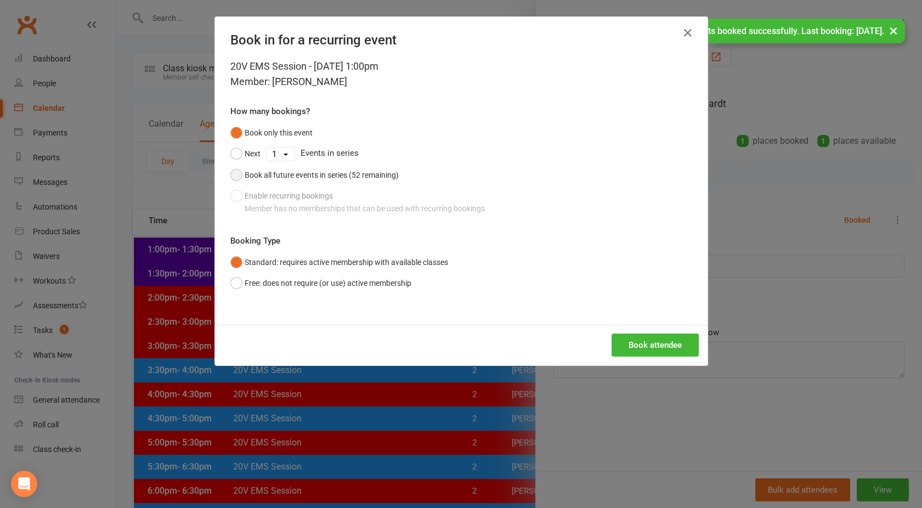
click at [262, 175] on div "Book all future events in series (52 remaining)" at bounding box center [322, 175] width 154 height 12
click at [681, 38] on icon "button" at bounding box center [687, 32] width 13 height 13
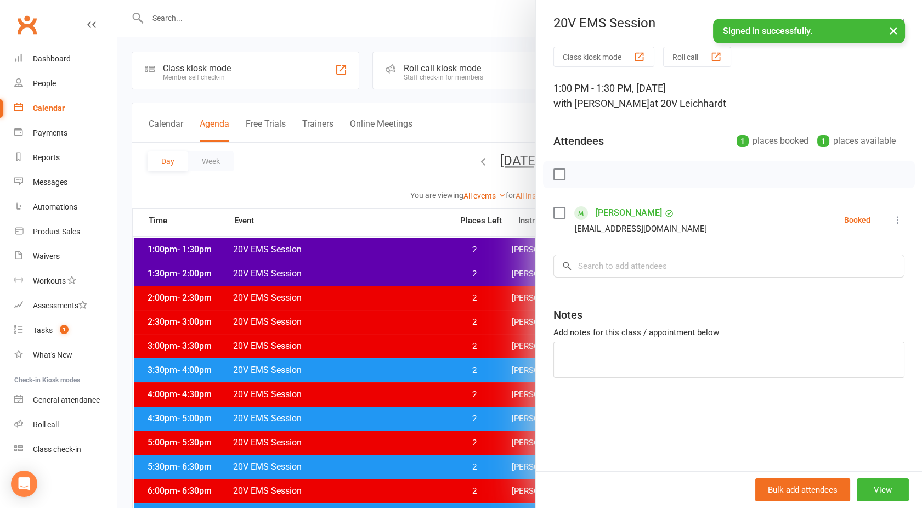
click at [190, 15] on div at bounding box center [518, 254] width 805 height 508
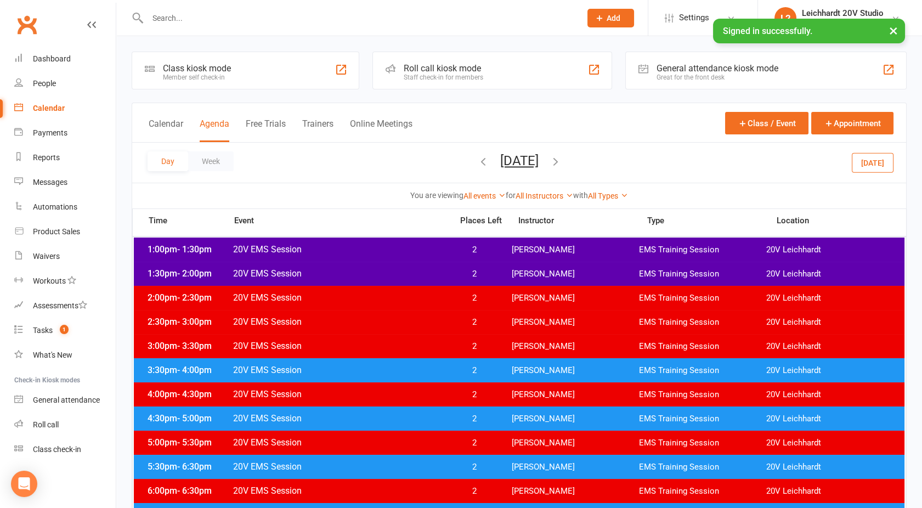
click at [174, 18] on input "text" at bounding box center [358, 17] width 429 height 15
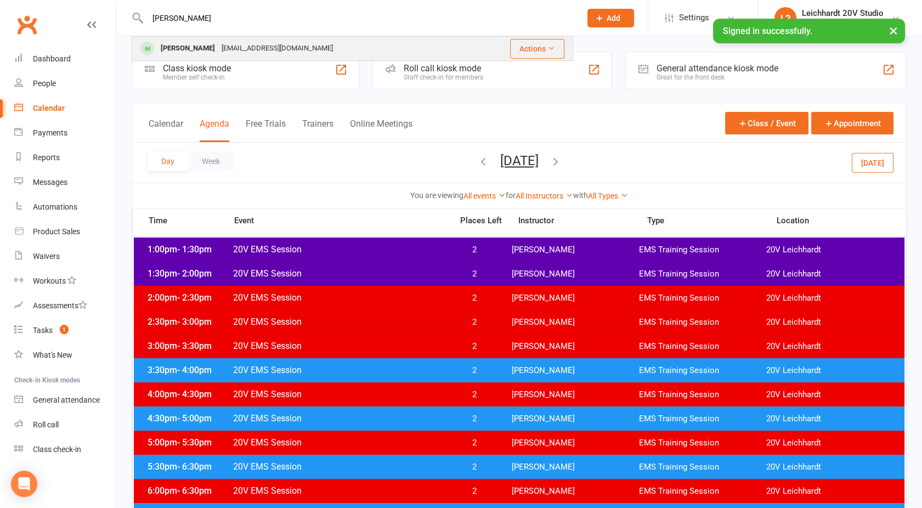
type input "[PERSON_NAME]"
click at [218, 46] on div "[EMAIL_ADDRESS][DOMAIN_NAME]" at bounding box center [277, 49] width 118 height 16
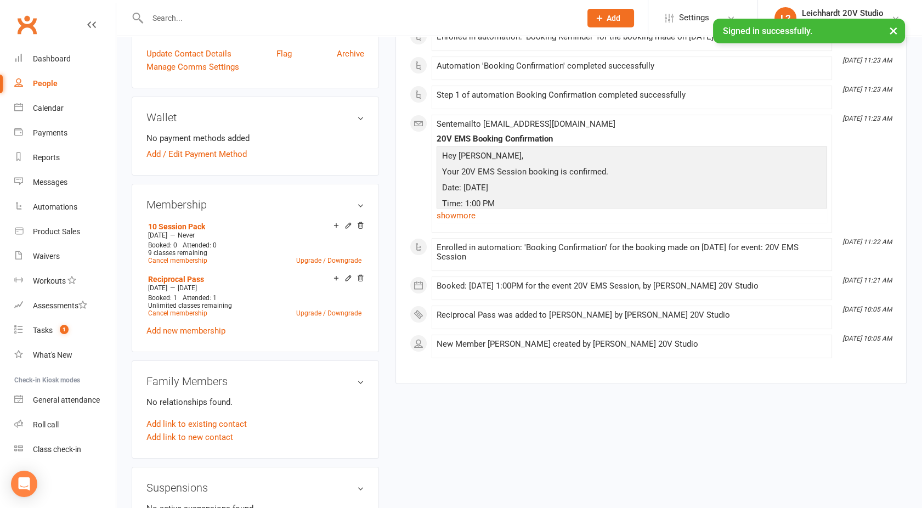
scroll to position [450, 0]
click at [362, 276] on icon at bounding box center [360, 278] width 8 height 8
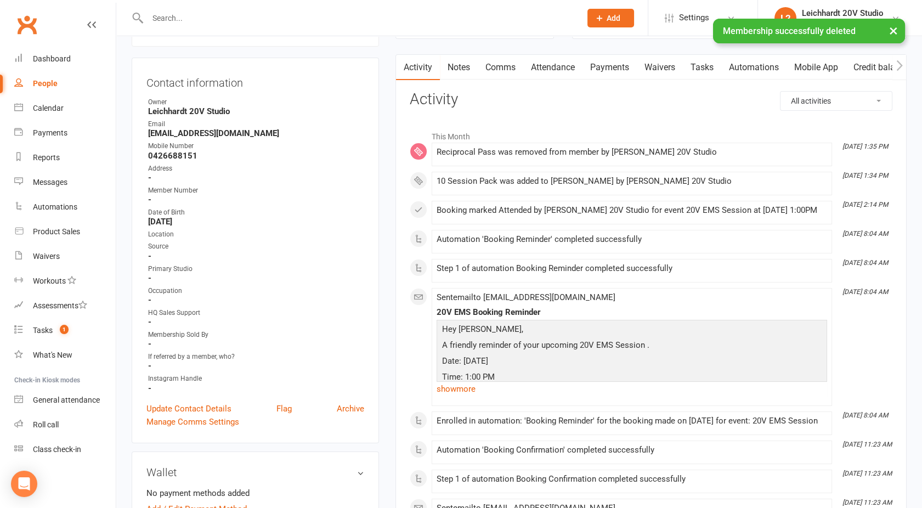
scroll to position [86, 0]
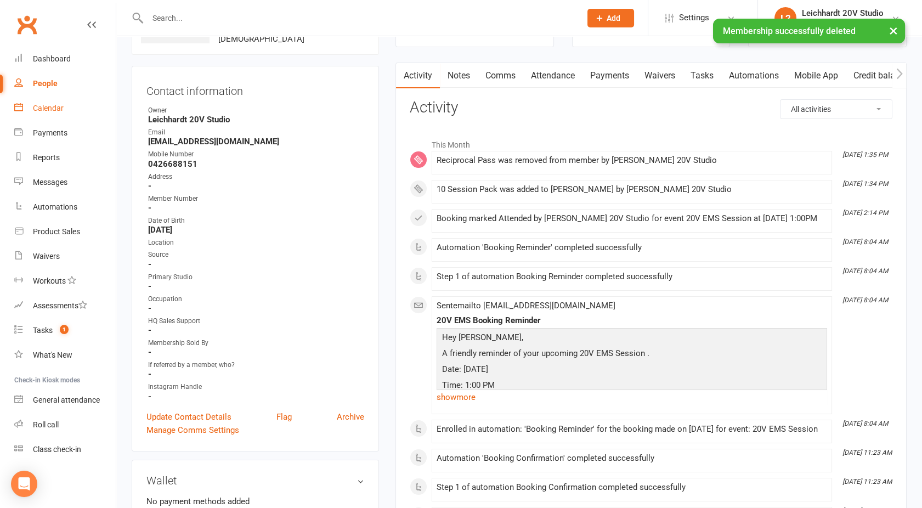
click at [42, 111] on div "Calendar" at bounding box center [48, 108] width 31 height 9
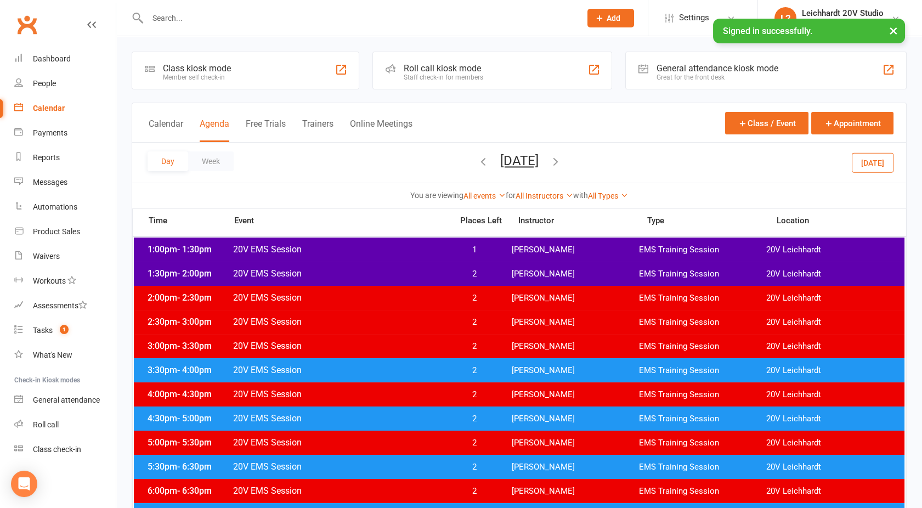
click at [400, 249] on span "20V EMS Session" at bounding box center [338, 249] width 213 height 10
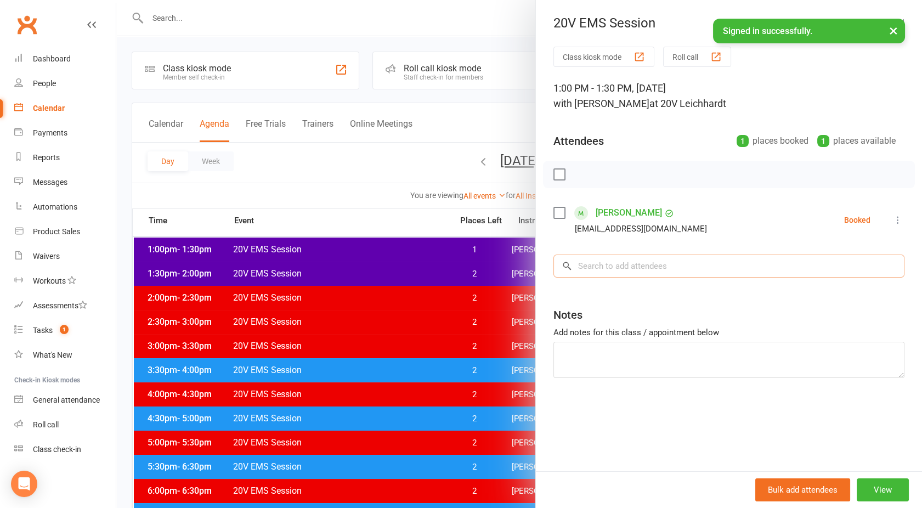
click at [615, 268] on input "search" at bounding box center [728, 265] width 351 height 23
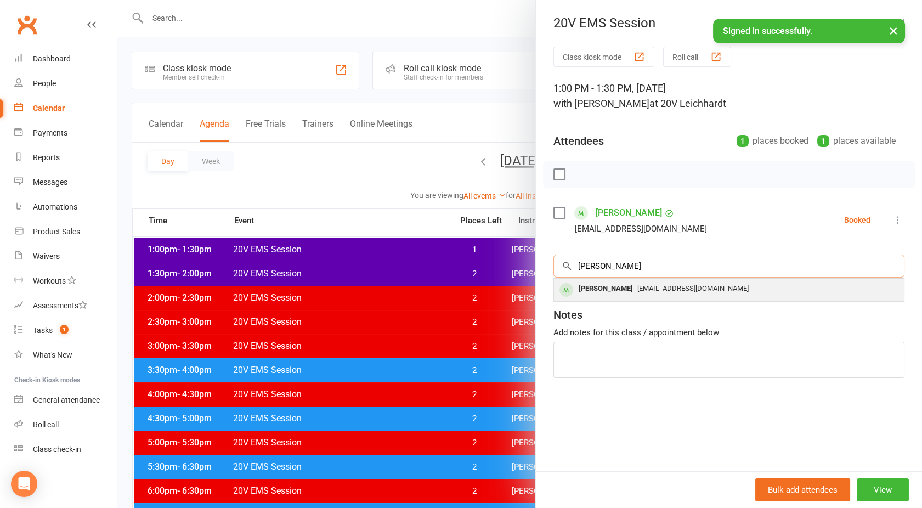
type input "[PERSON_NAME]"
click at [637, 291] on span "[EMAIL_ADDRESS][DOMAIN_NAME]" at bounding box center [692, 288] width 111 height 8
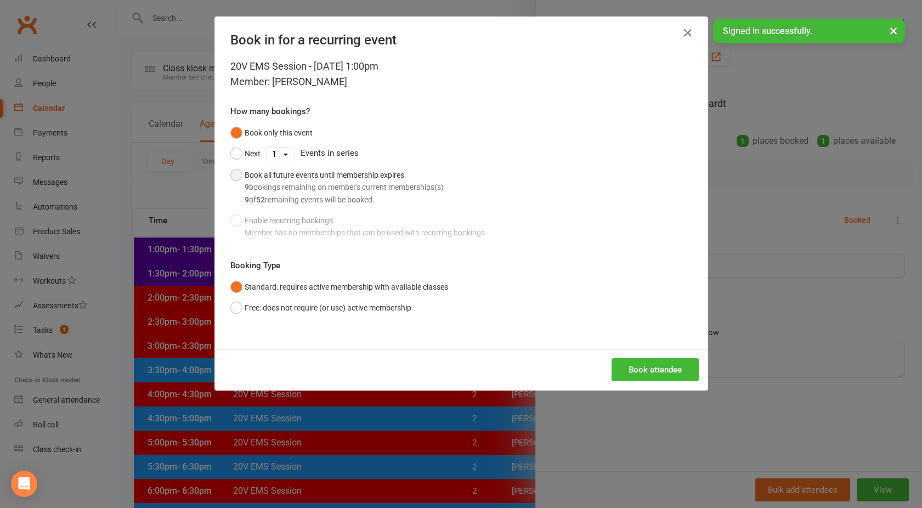
click at [265, 180] on div "Book all future events until membership expires 9 bookings remaining on member'…" at bounding box center [344, 187] width 199 height 37
click at [641, 366] on button "Book attendee" at bounding box center [654, 369] width 87 height 23
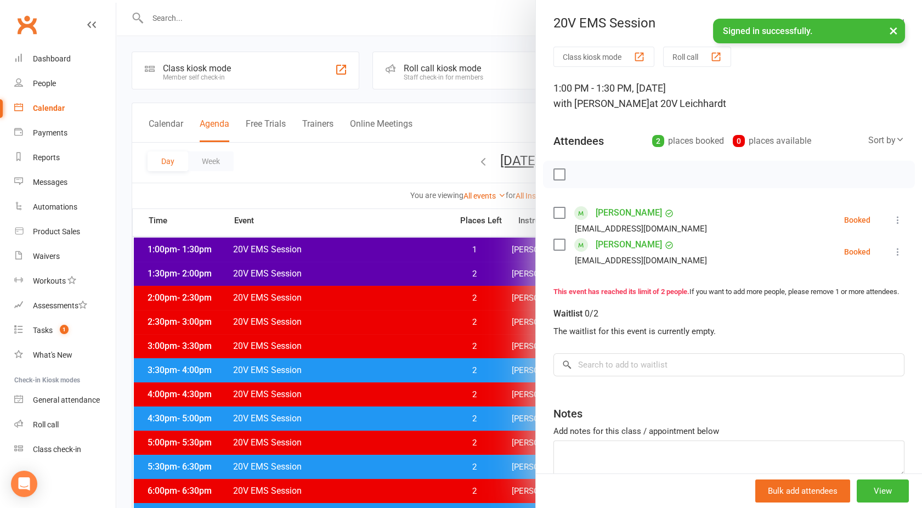
click at [616, 212] on link "[PERSON_NAME]" at bounding box center [628, 213] width 66 height 18
